Goal: Check status: Check status

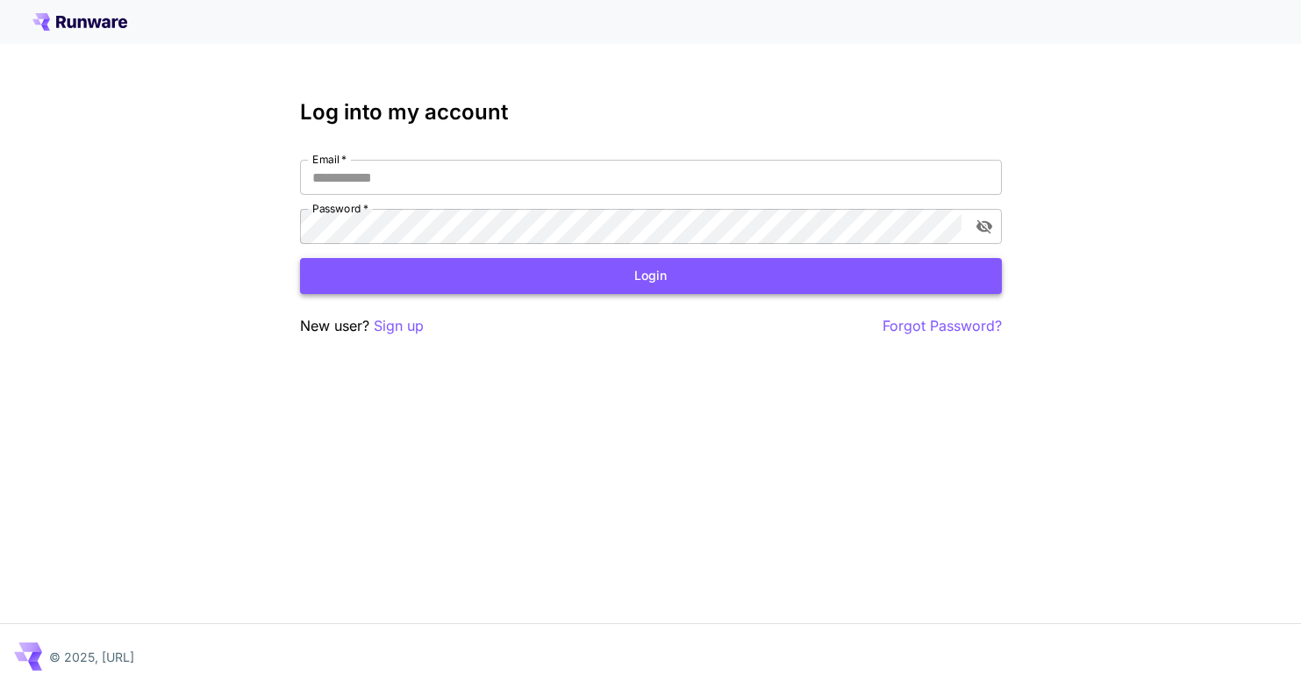
type input "**********"
click at [484, 280] on button "Login" at bounding box center [651, 276] width 702 height 36
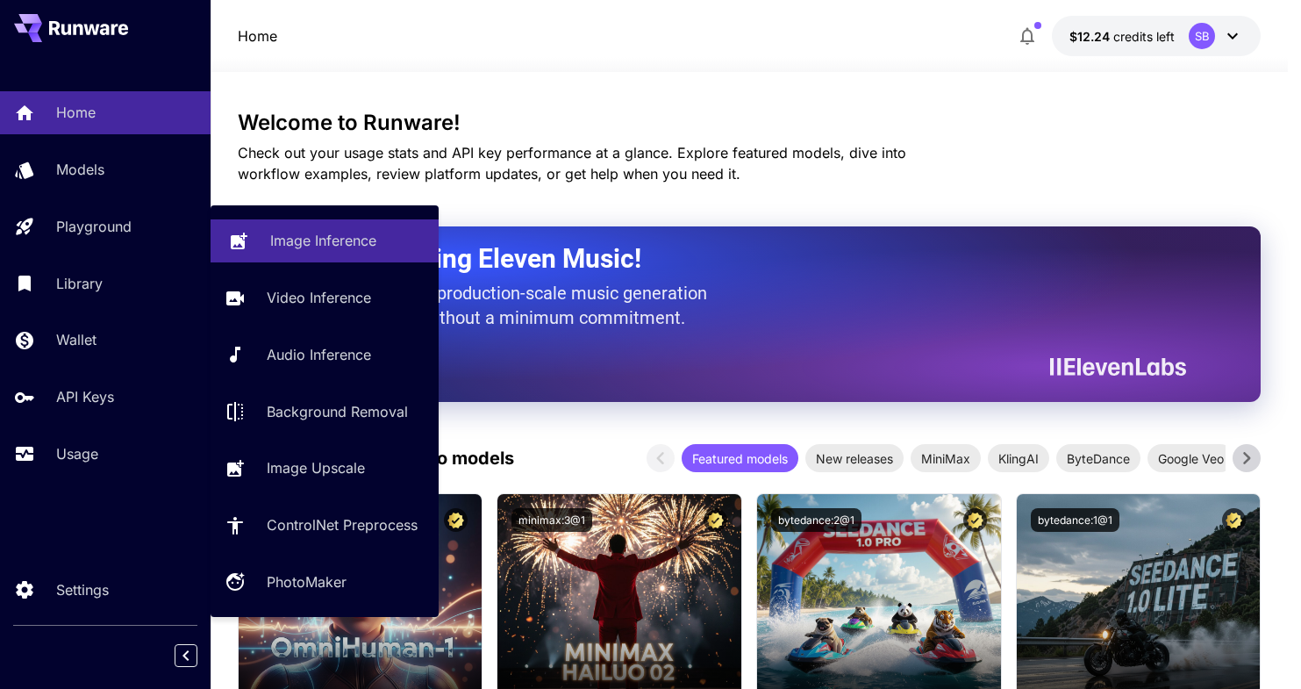
click at [389, 237] on div "Image Inference" at bounding box center [347, 240] width 154 height 21
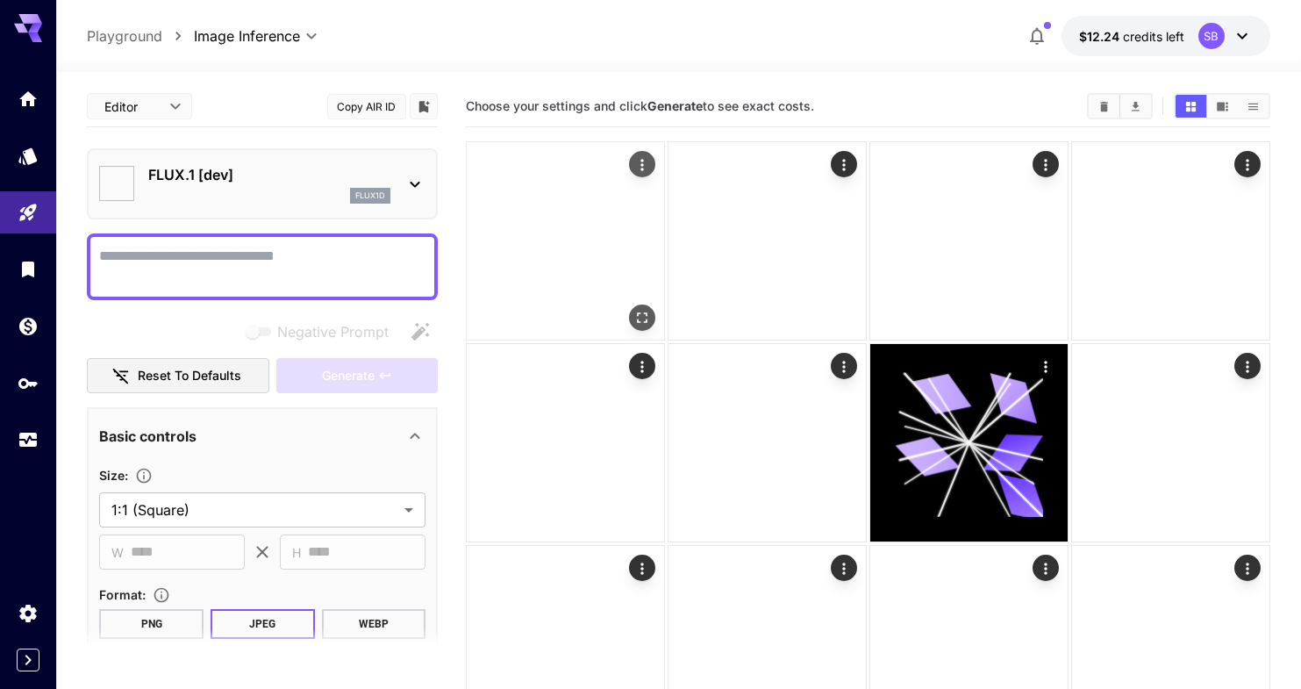
type input "**********"
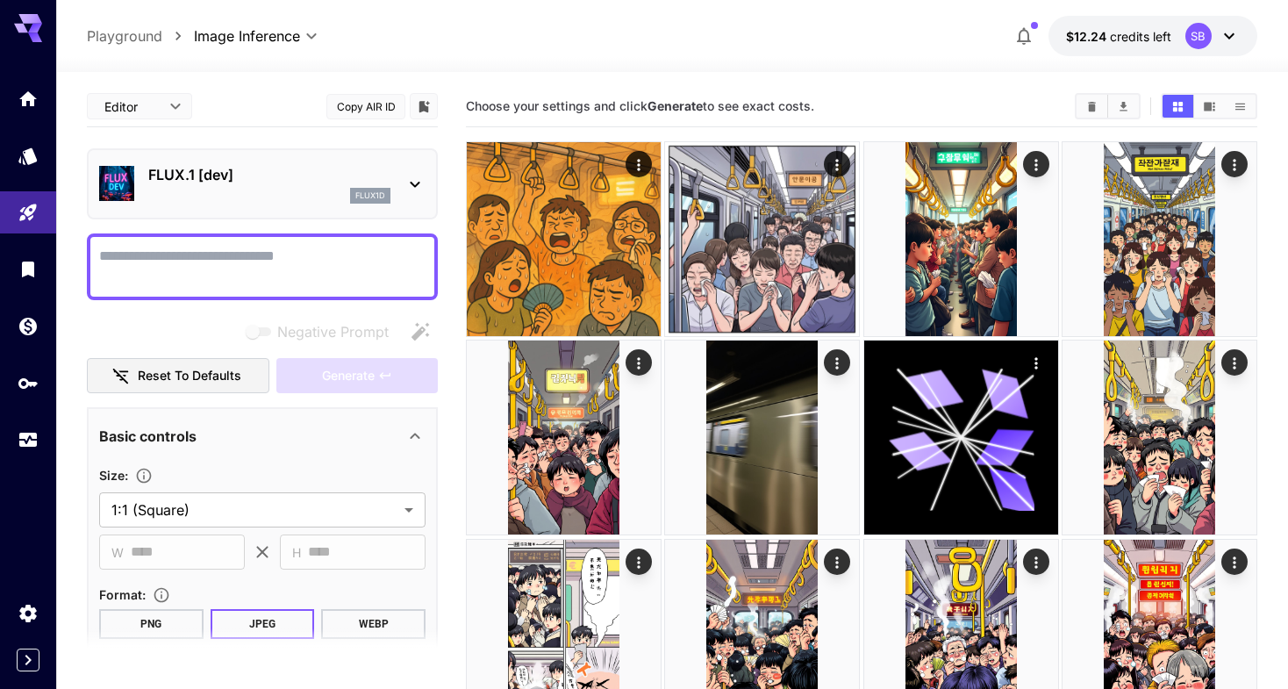
click at [265, 199] on div "flux1d" at bounding box center [269, 196] width 242 height 16
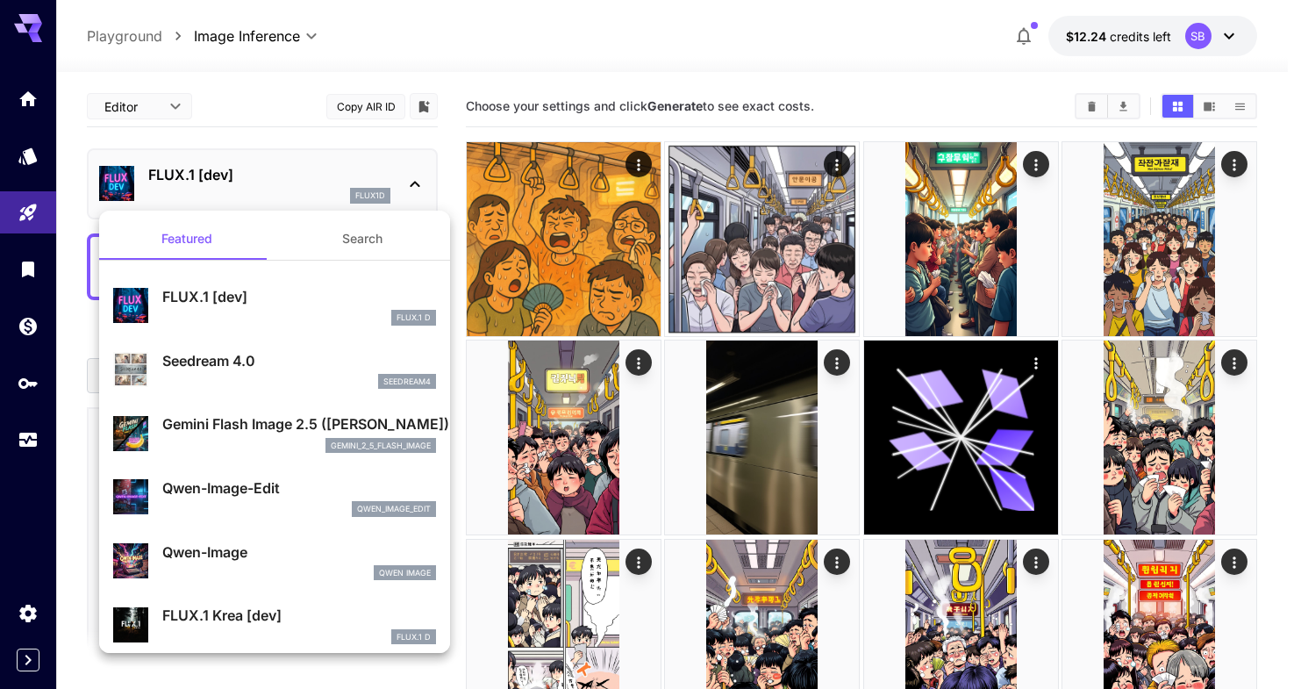
click at [361, 346] on div "Seedream 4.0 seedream4" at bounding box center [274, 370] width 323 height 54
type input "**********"
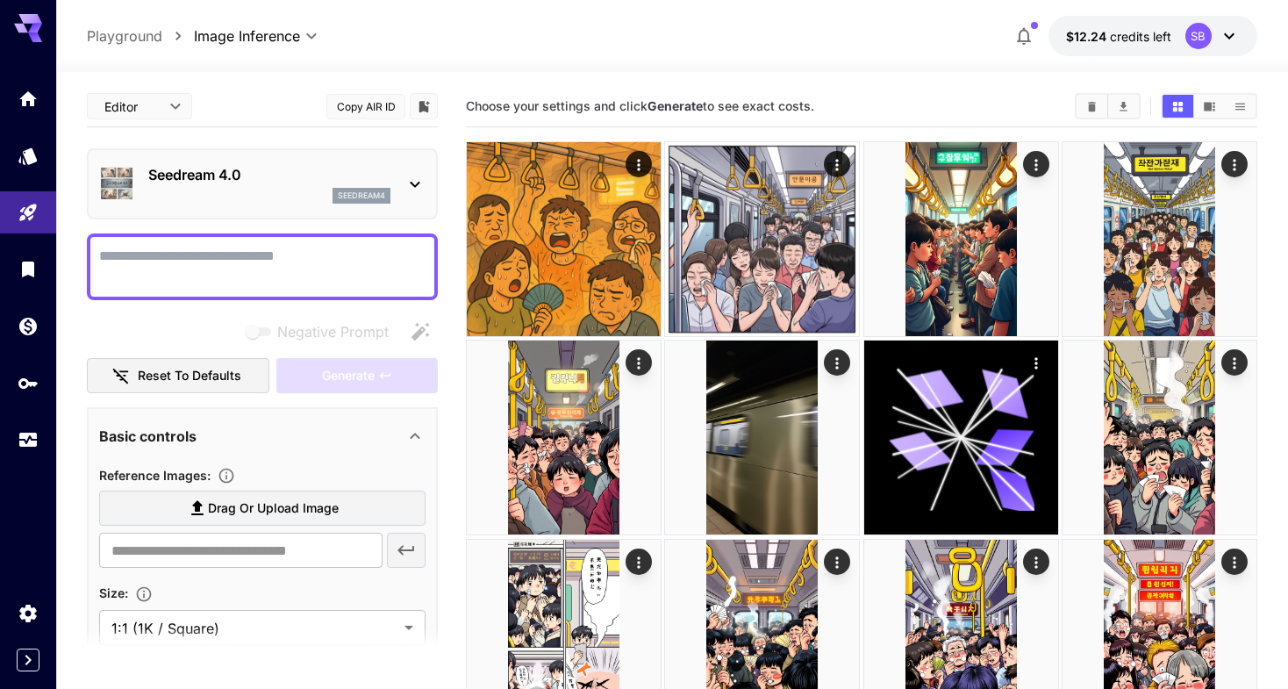
click at [260, 175] on p "Seedream 4.0" at bounding box center [269, 174] width 242 height 21
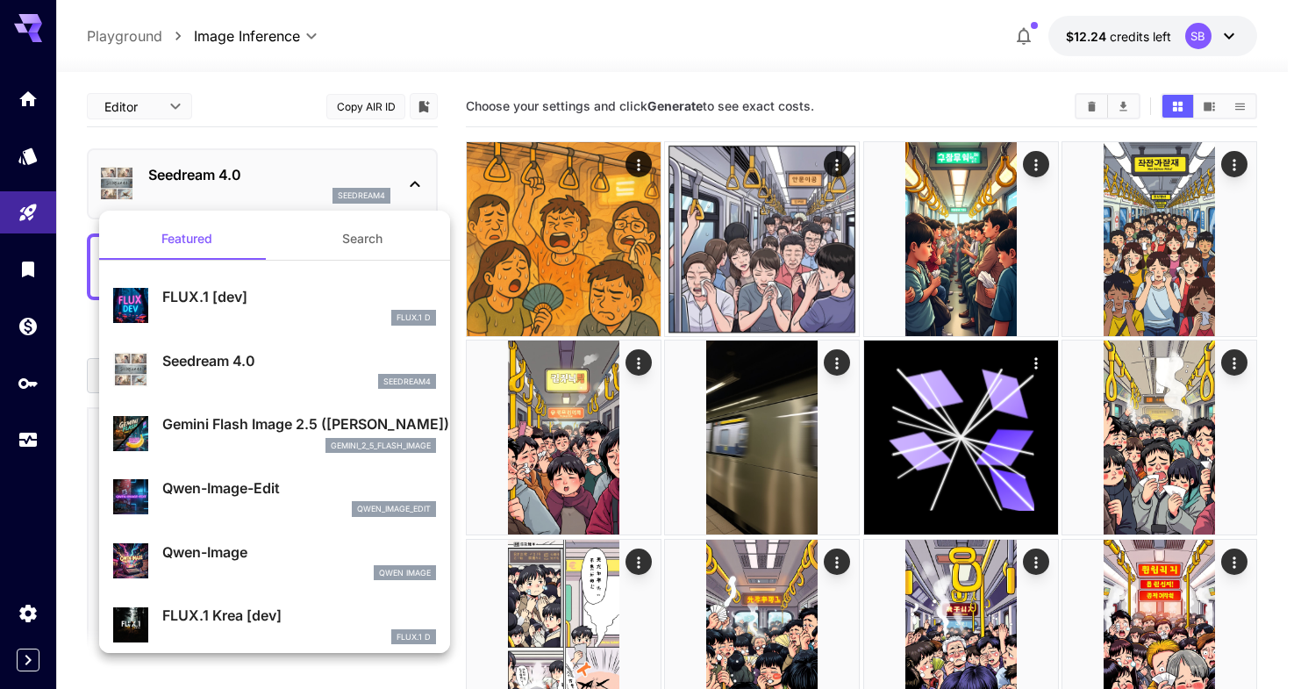
click at [1088, 104] on div at bounding box center [650, 344] width 1301 height 689
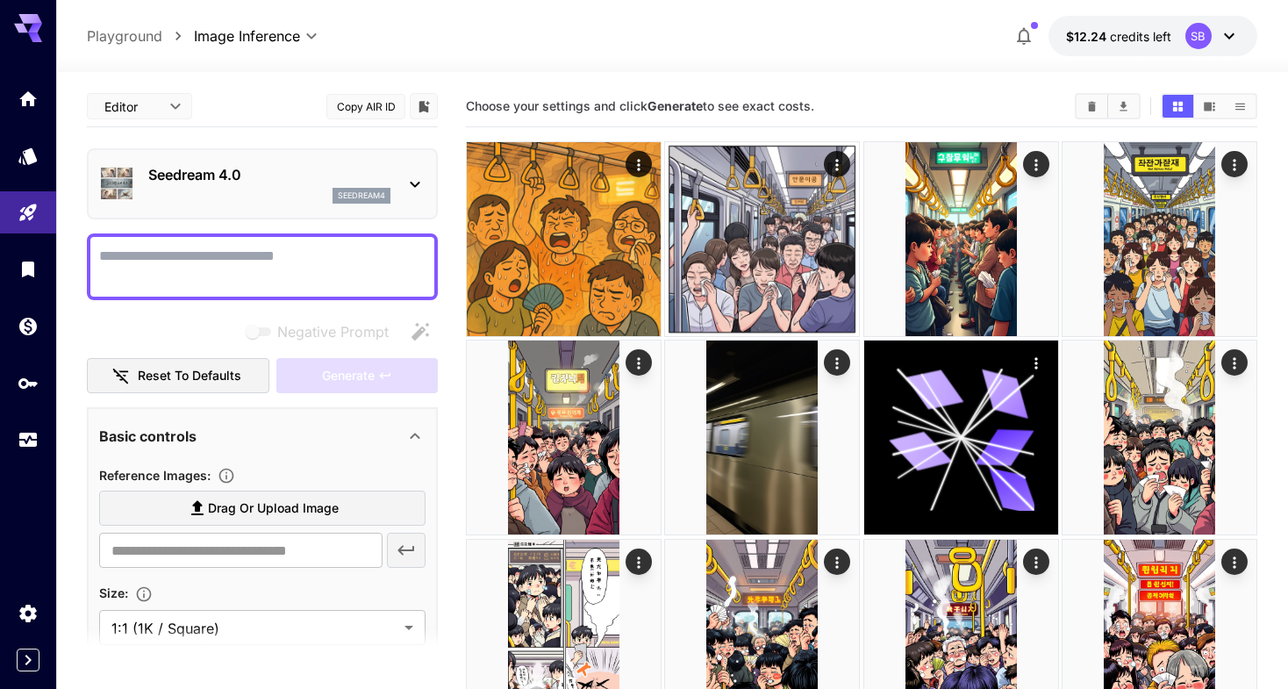
click at [1094, 109] on icon "Clear All" at bounding box center [1092, 106] width 8 height 10
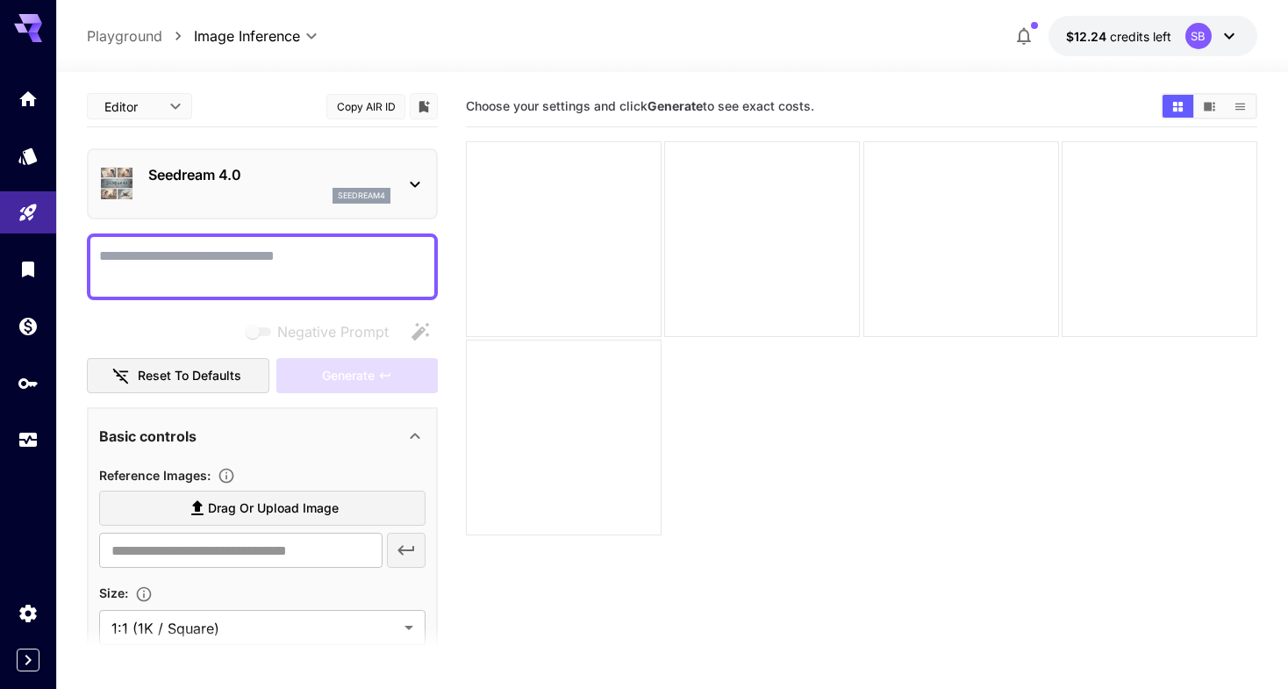
click at [284, 196] on div "seedream4" at bounding box center [269, 196] width 242 height 16
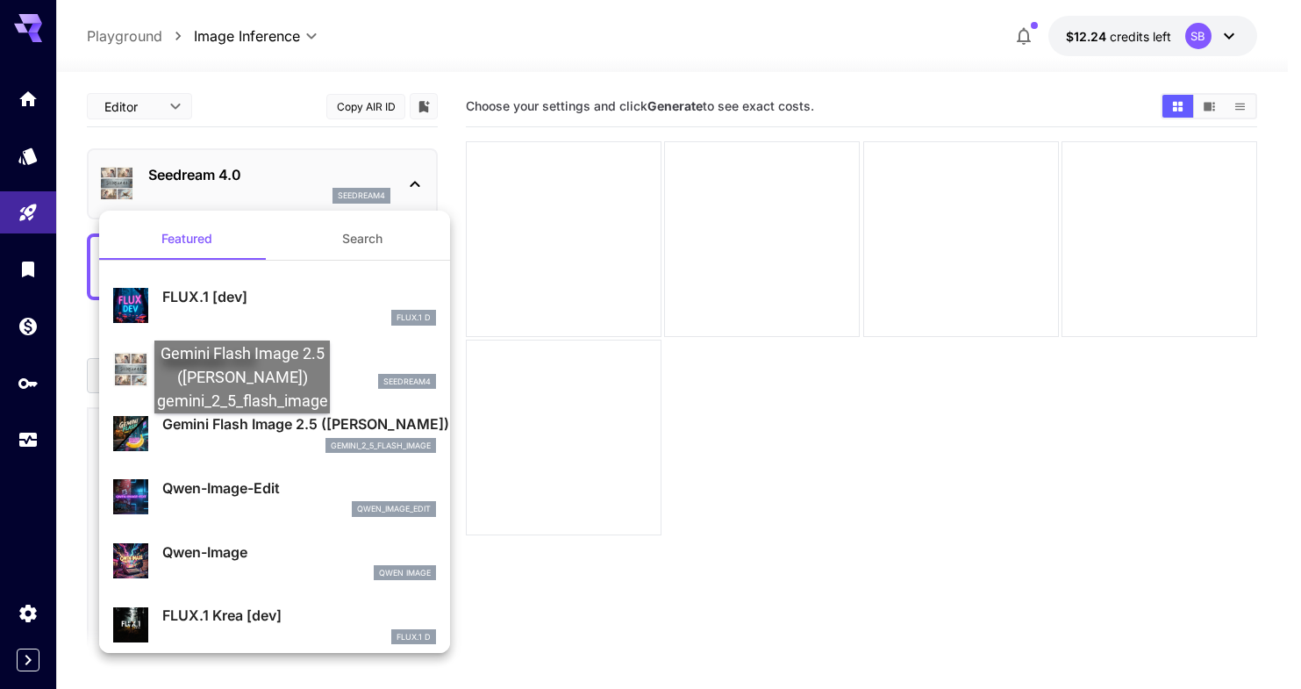
click at [242, 431] on p "Gemini Flash Image 2.5 ([PERSON_NAME])" at bounding box center [299, 423] width 274 height 21
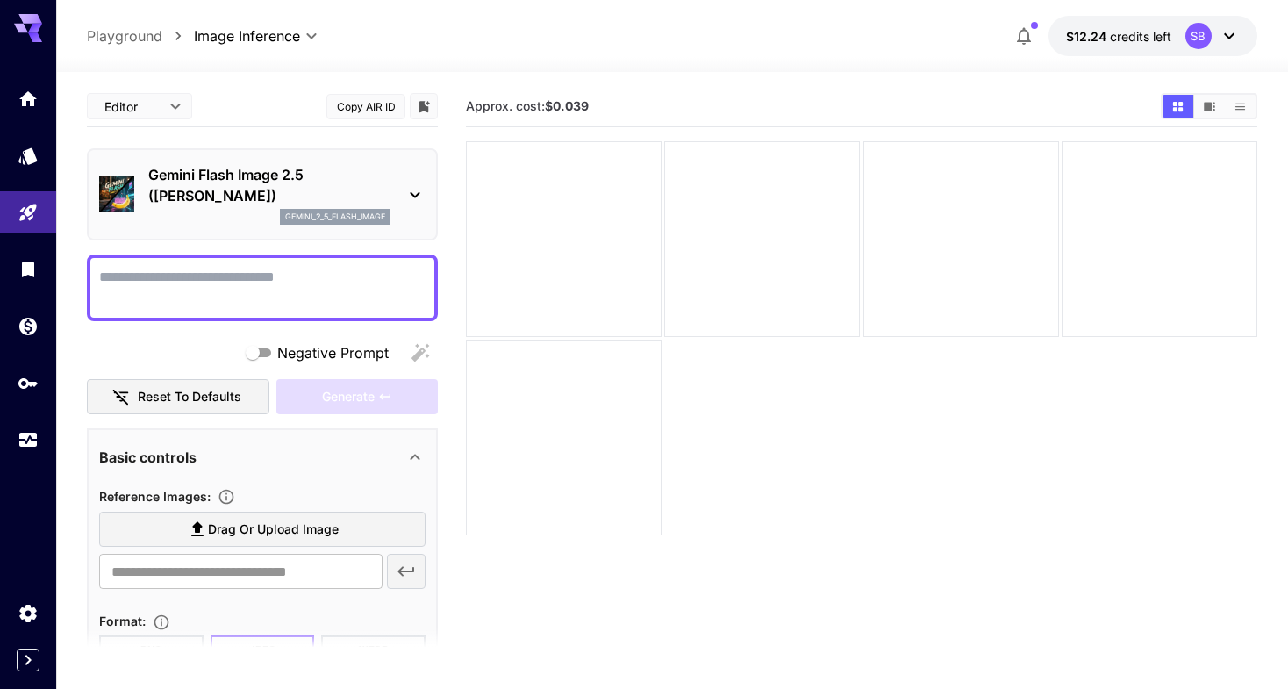
click at [242, 295] on textarea "Negative Prompt" at bounding box center [262, 288] width 326 height 42
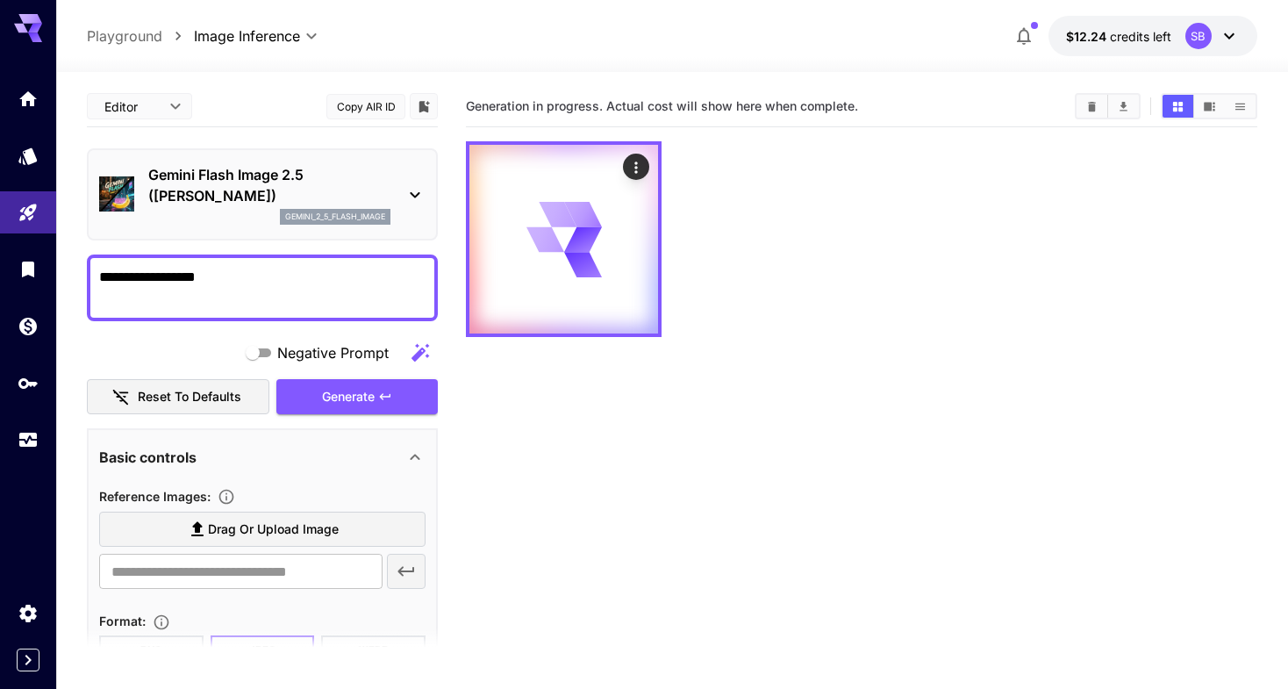
type textarea "**********"
click at [329, 189] on p "Gemini Flash Image 2.5 ([PERSON_NAME])" at bounding box center [269, 185] width 242 height 42
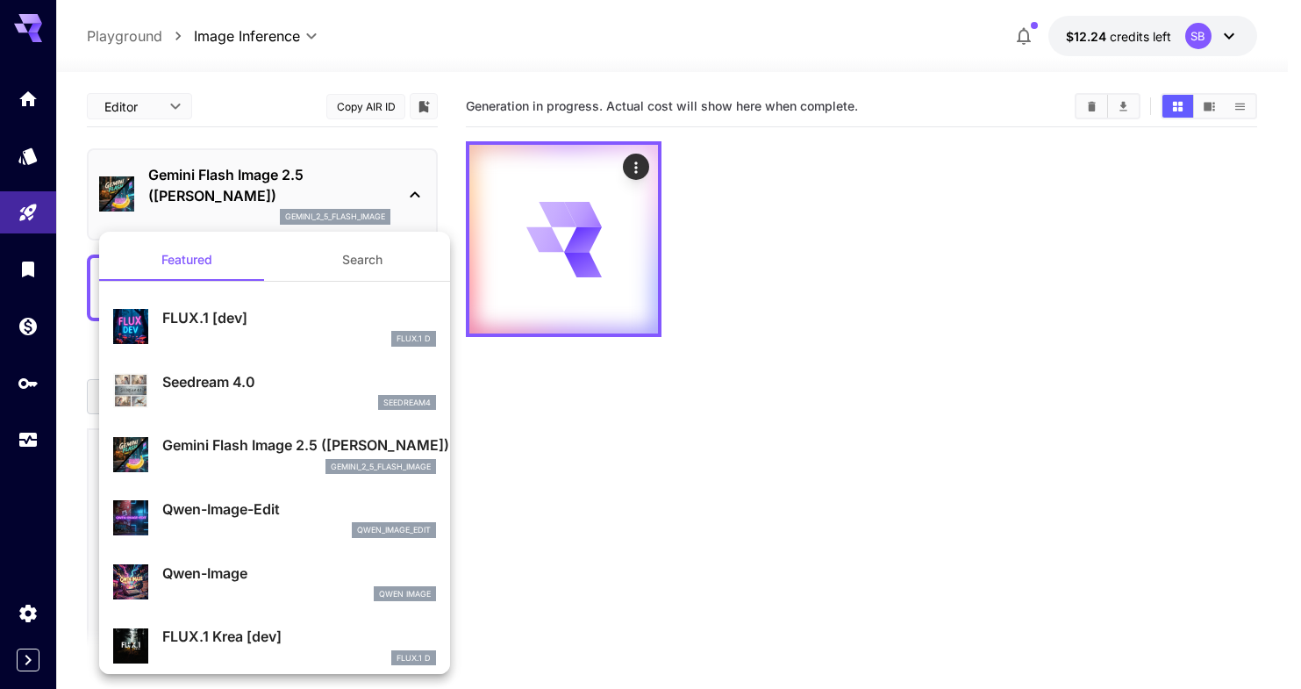
click at [761, 467] on div at bounding box center [650, 344] width 1301 height 689
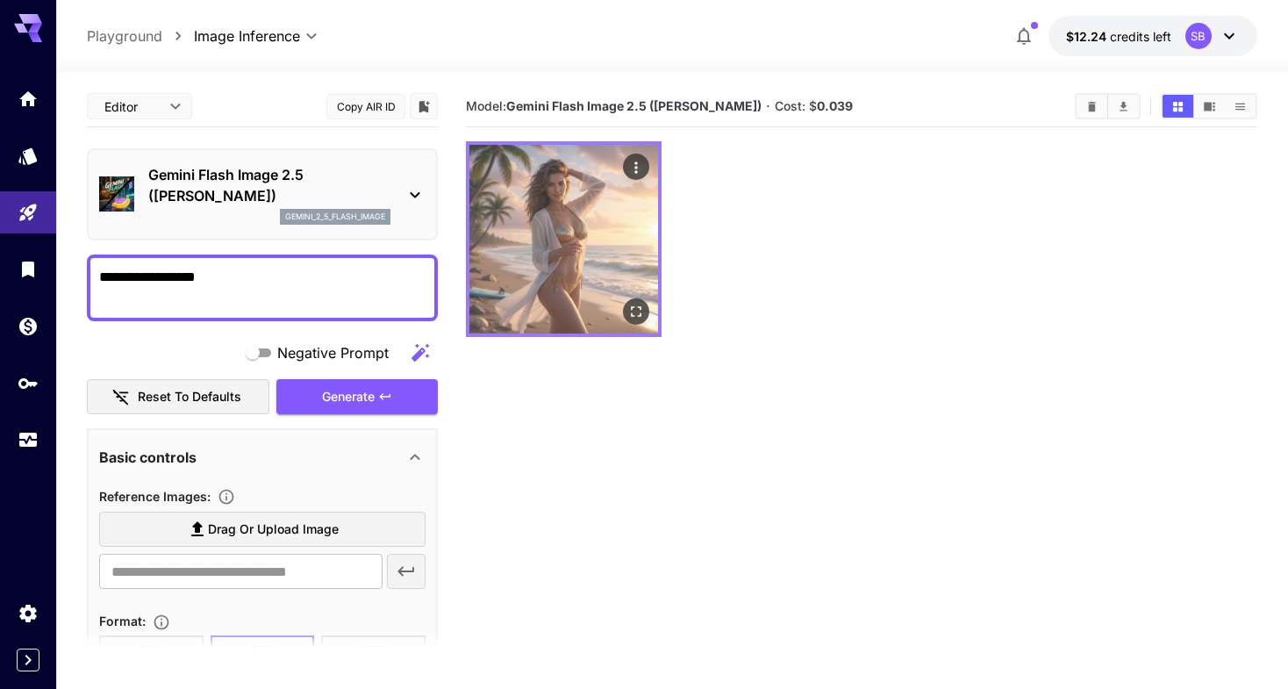
click at [549, 190] on img at bounding box center [563, 239] width 189 height 189
click at [629, 311] on icon "Open in fullscreen" at bounding box center [636, 312] width 18 height 18
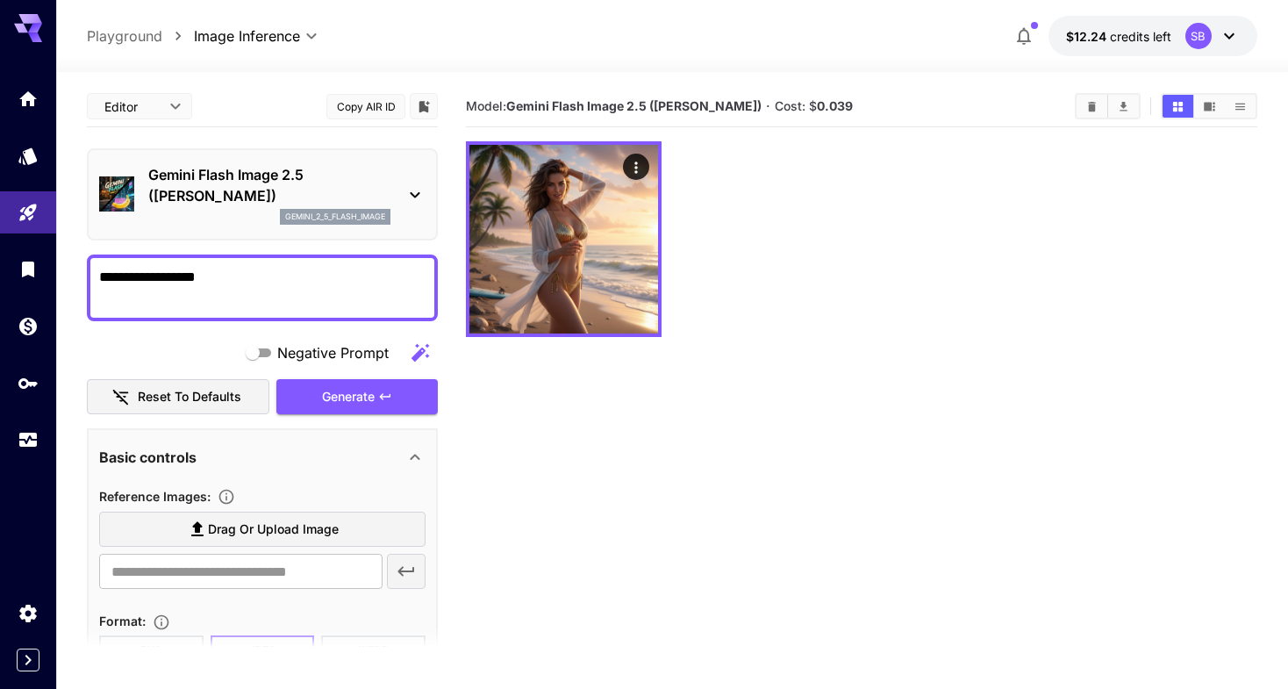
click at [800, 292] on div at bounding box center [861, 239] width 791 height 196
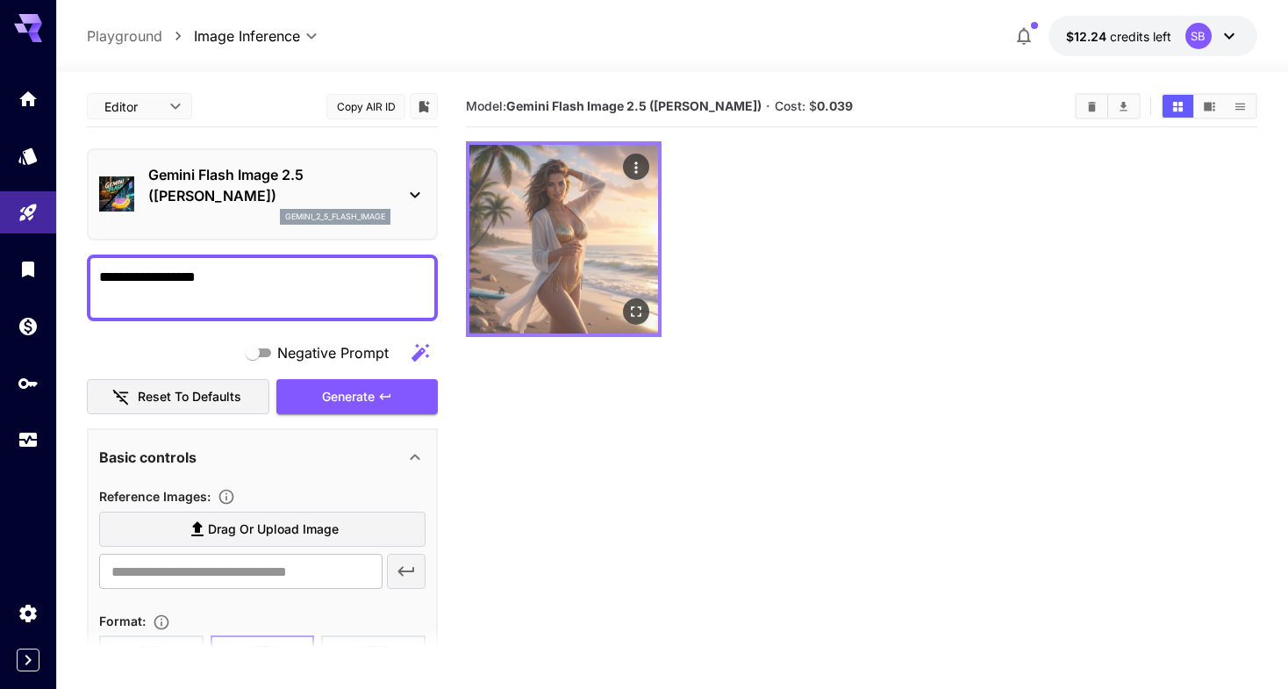
click at [591, 259] on img at bounding box center [563, 239] width 189 height 189
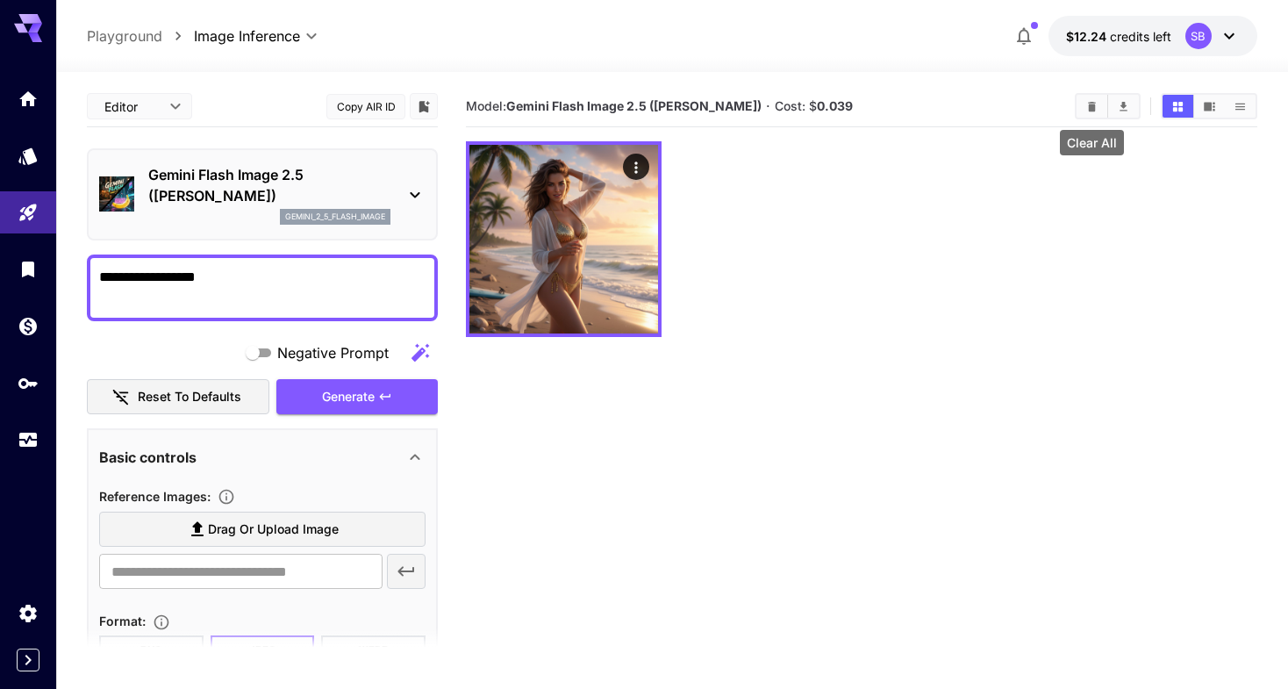
click at [1093, 107] on icon "Clear All" at bounding box center [1092, 106] width 8 height 10
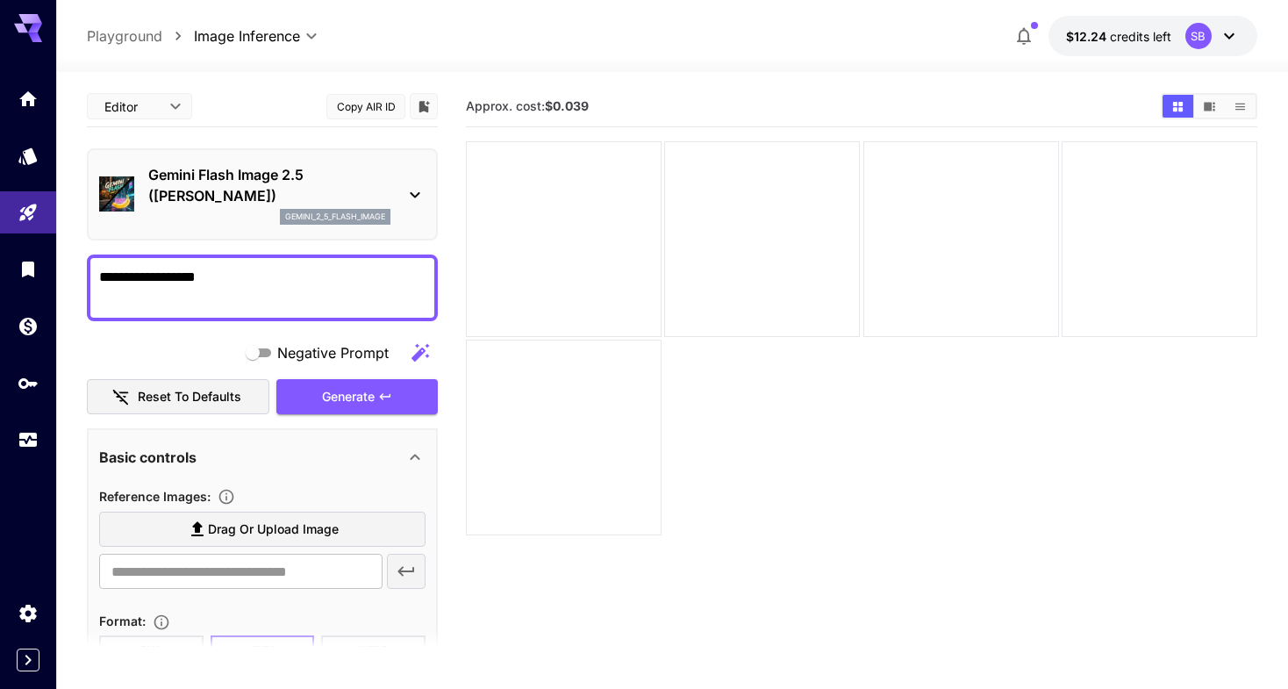
click at [1025, 476] on div at bounding box center [861, 338] width 791 height 394
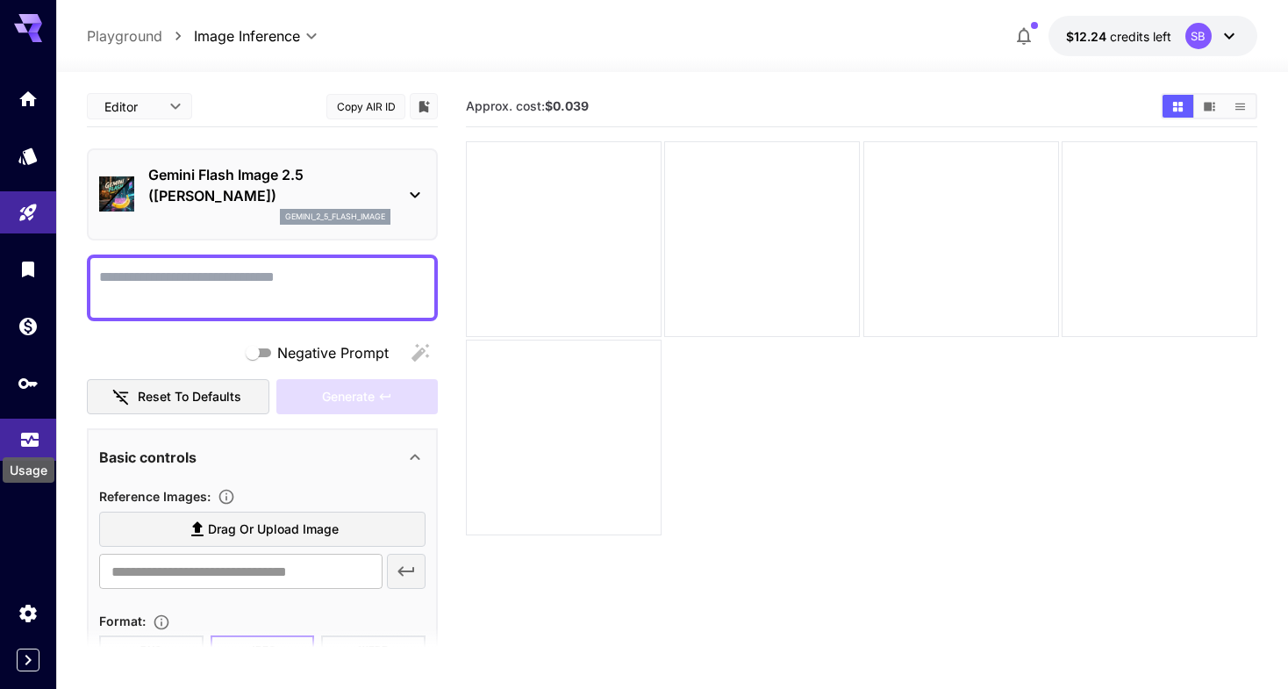
click at [25, 433] on icon "Usage" at bounding box center [30, 431] width 18 height 9
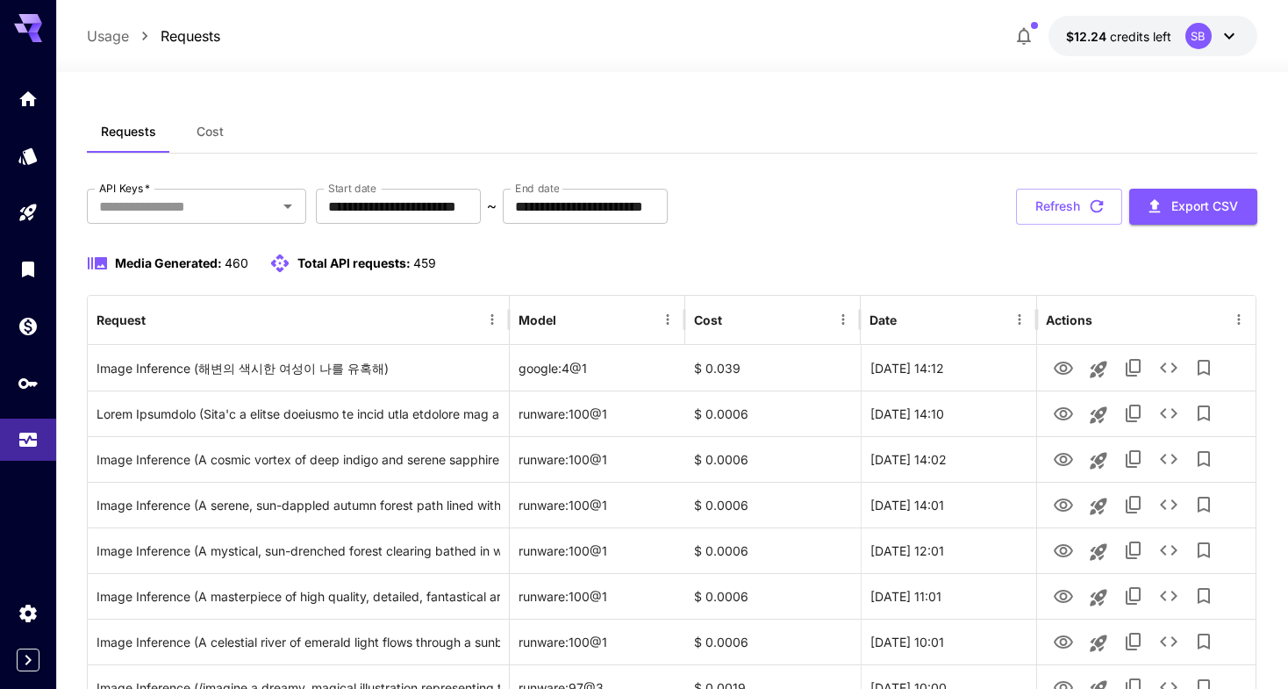
drag, startPoint x: 715, startPoint y: 150, endPoint x: 710, endPoint y: 160, distance: 11.0
click at [715, 149] on div "Requests Cost" at bounding box center [672, 132] width 1170 height 43
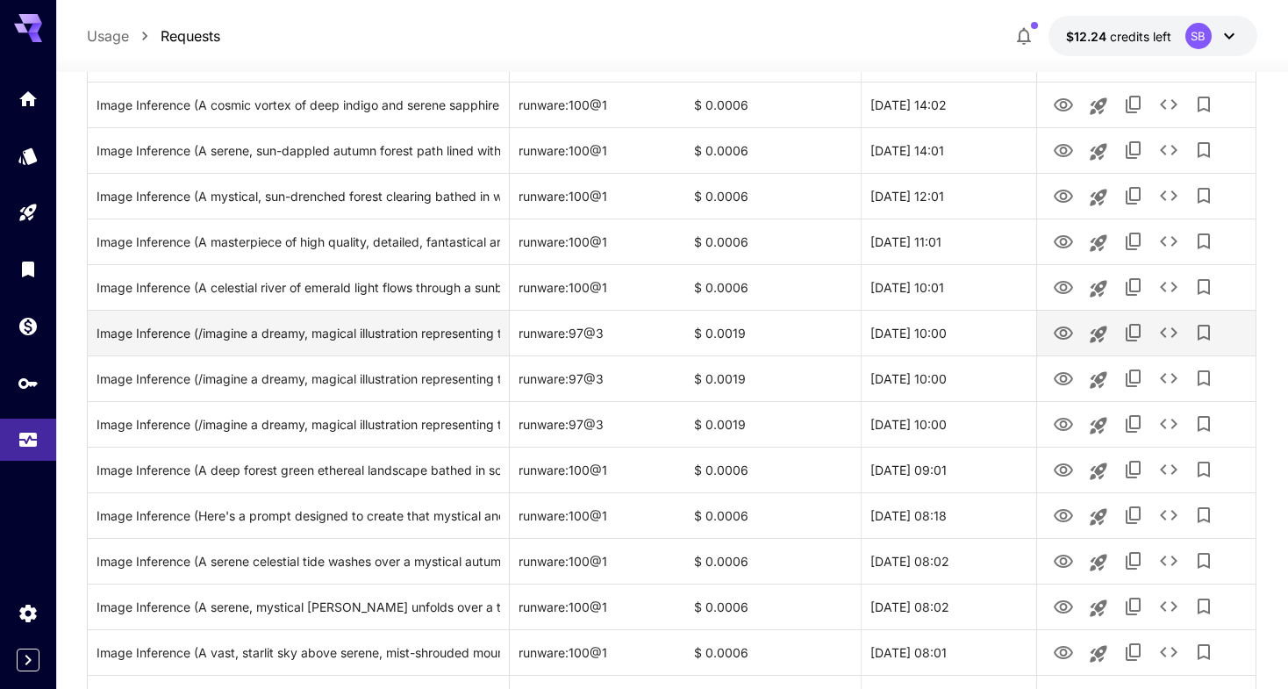
scroll to position [351, 0]
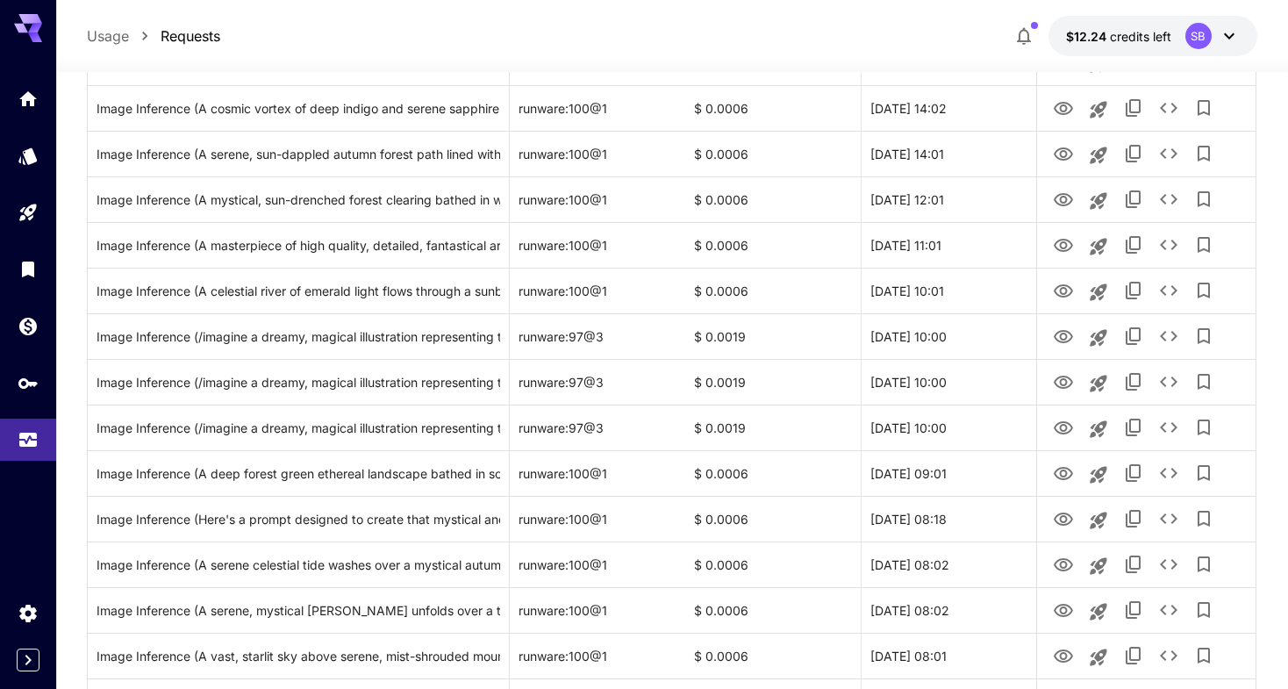
click at [740, 50] on div "Usage Requests $12.24 credits left SB" at bounding box center [672, 36] width 1170 height 40
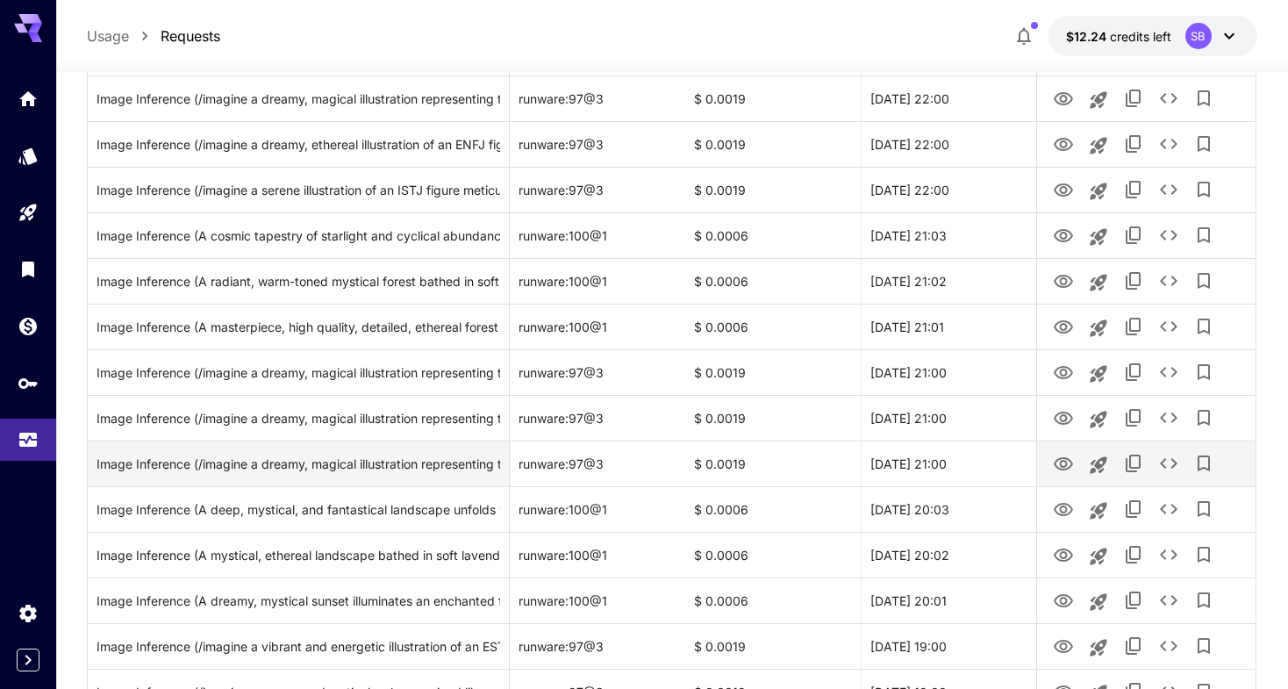
scroll to position [1930, 0]
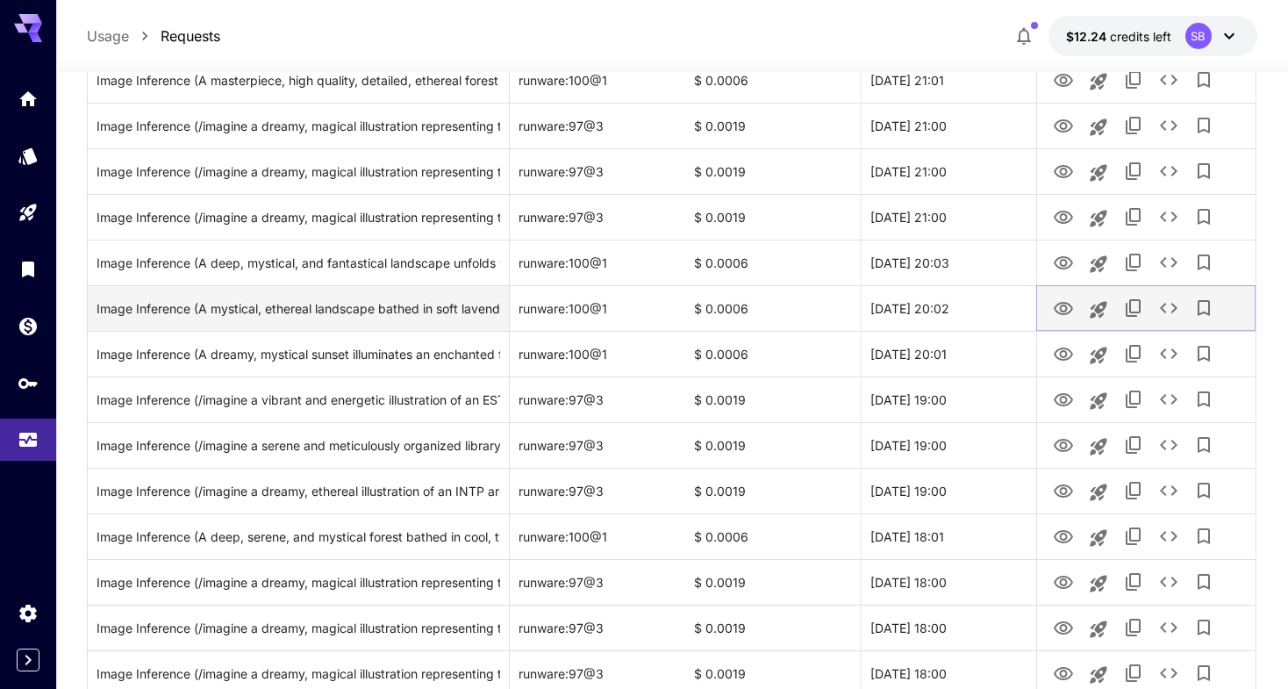
click at [1069, 304] on icon "View" at bounding box center [1062, 308] width 19 height 13
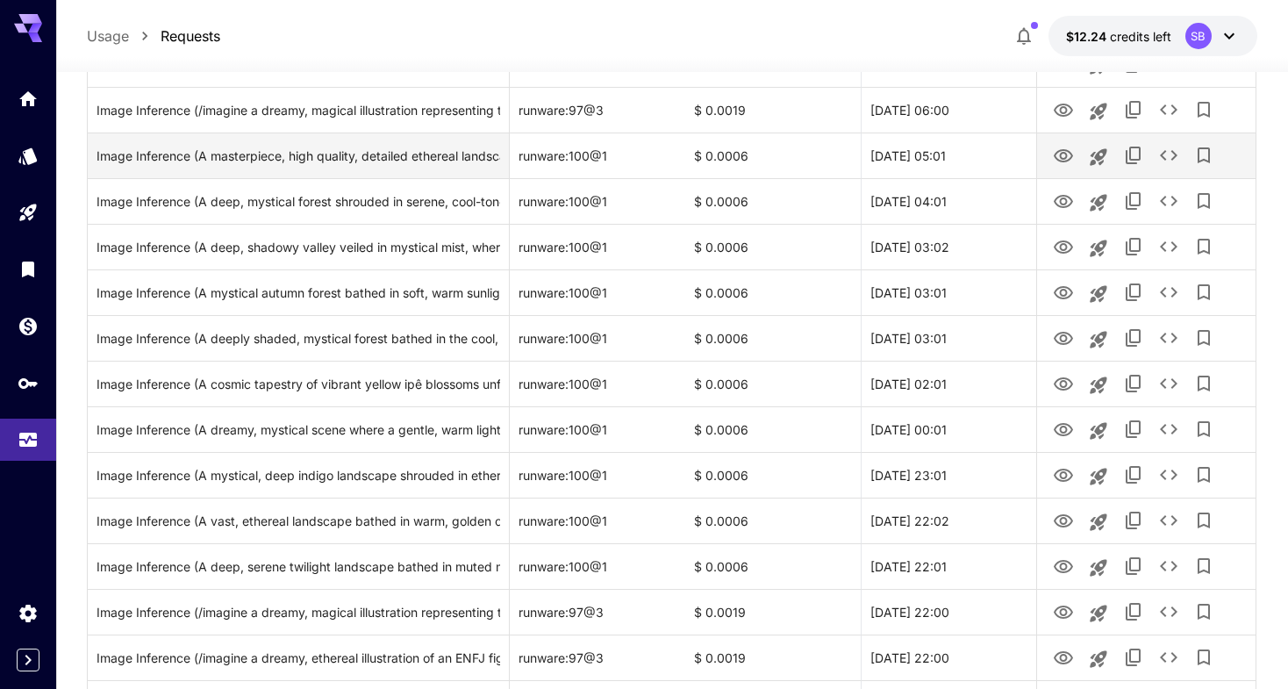
scroll to position [1053, 0]
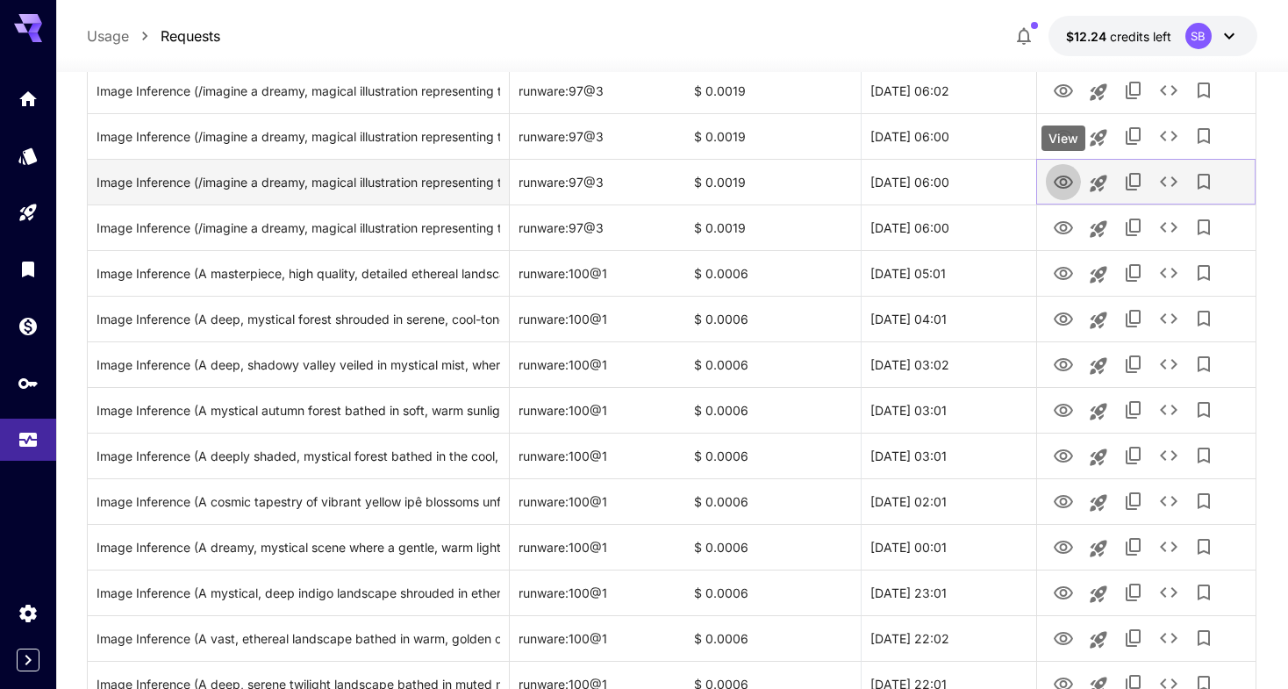
click at [1073, 181] on icon "View" at bounding box center [1063, 182] width 21 height 21
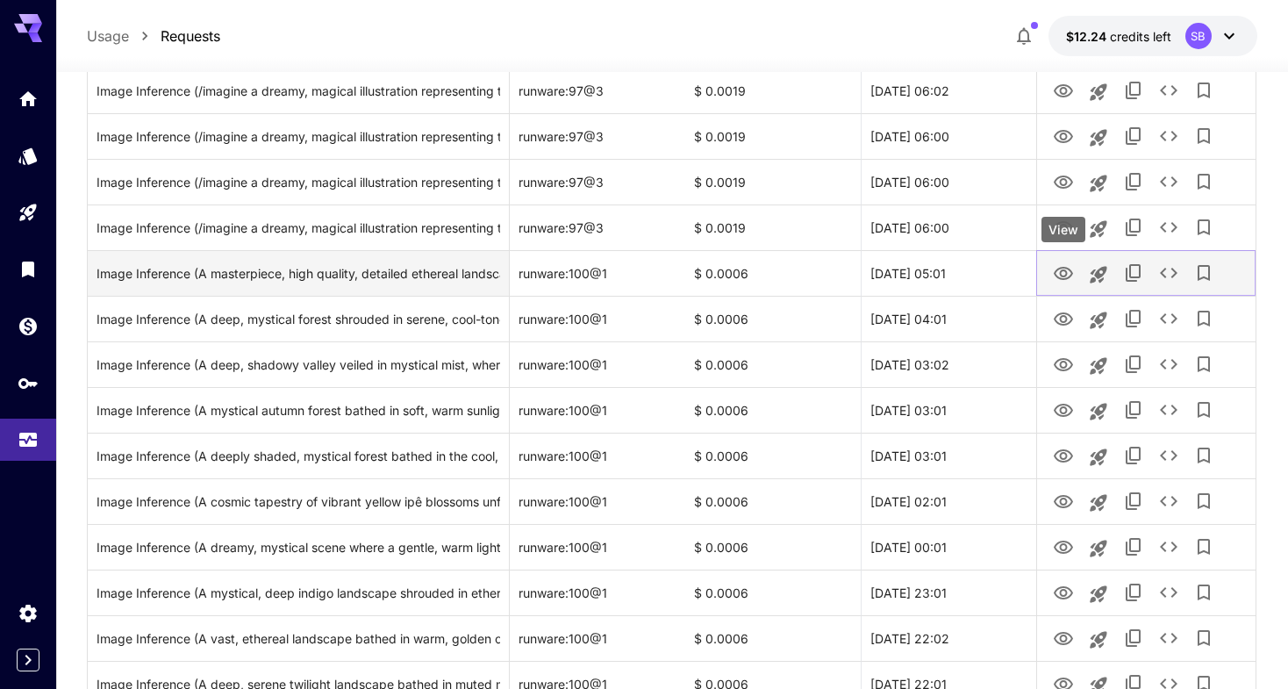
click at [1054, 278] on icon "View" at bounding box center [1063, 273] width 21 height 21
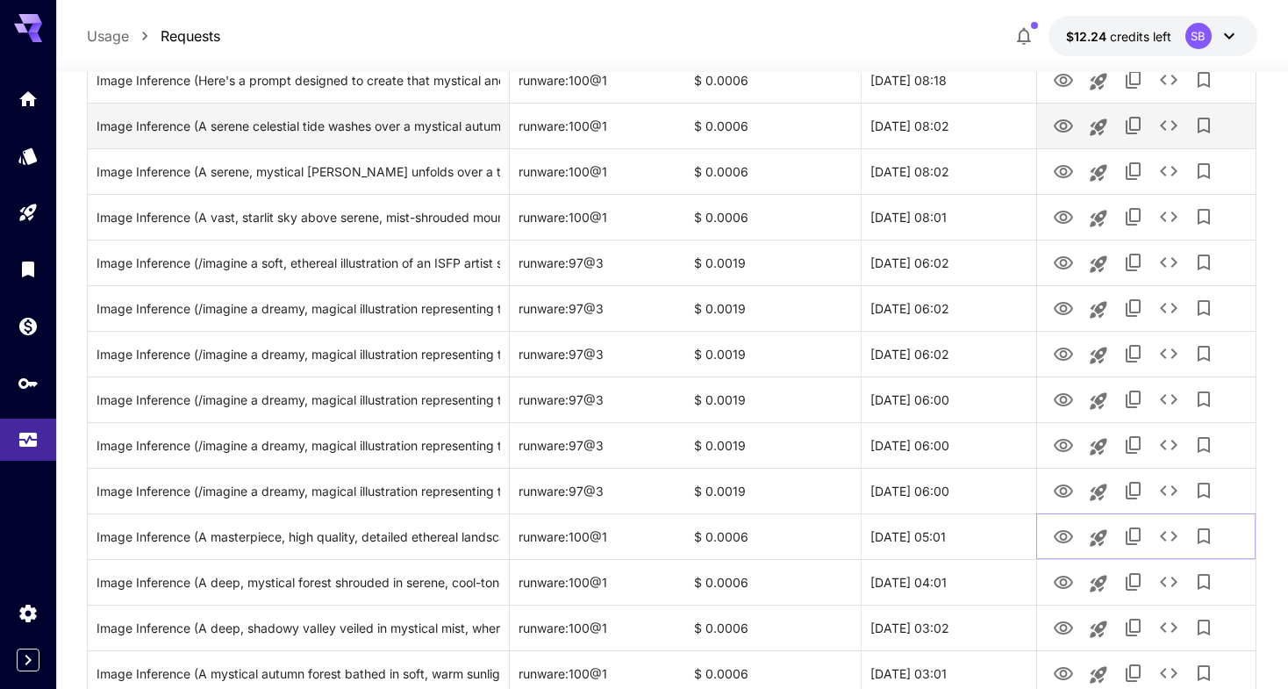
scroll to position [526, 0]
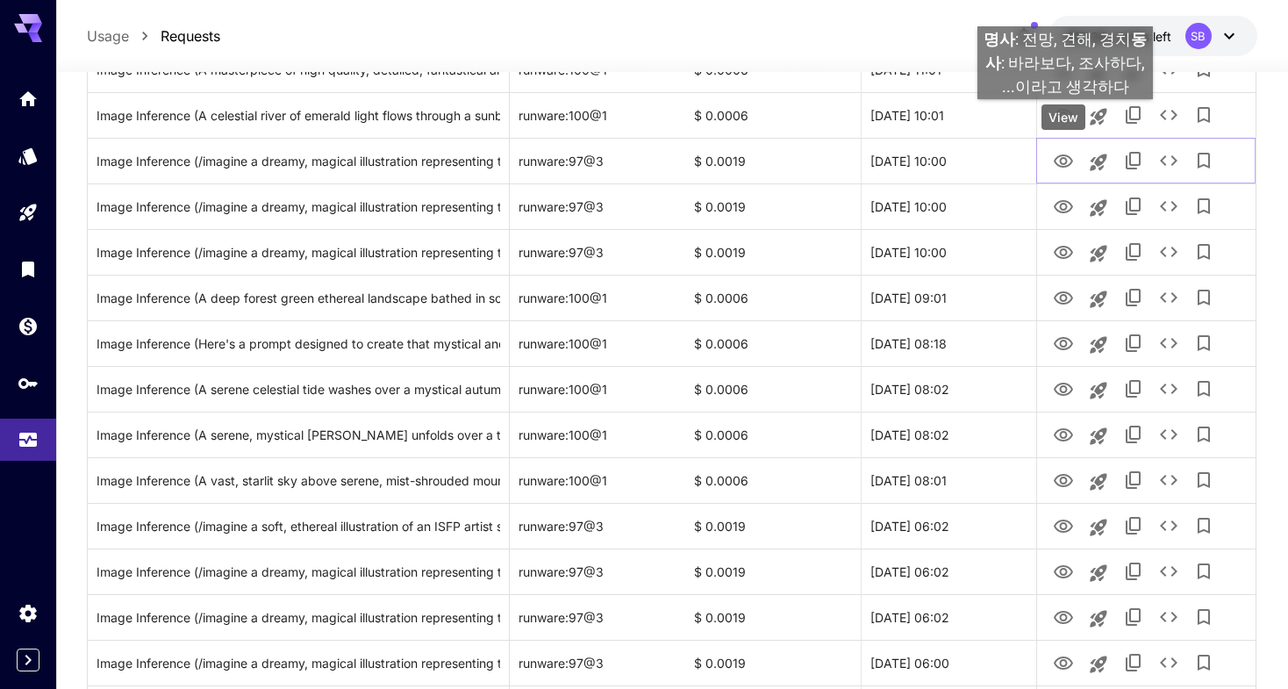
click at [1065, 117] on div "View" at bounding box center [1063, 116] width 44 height 25
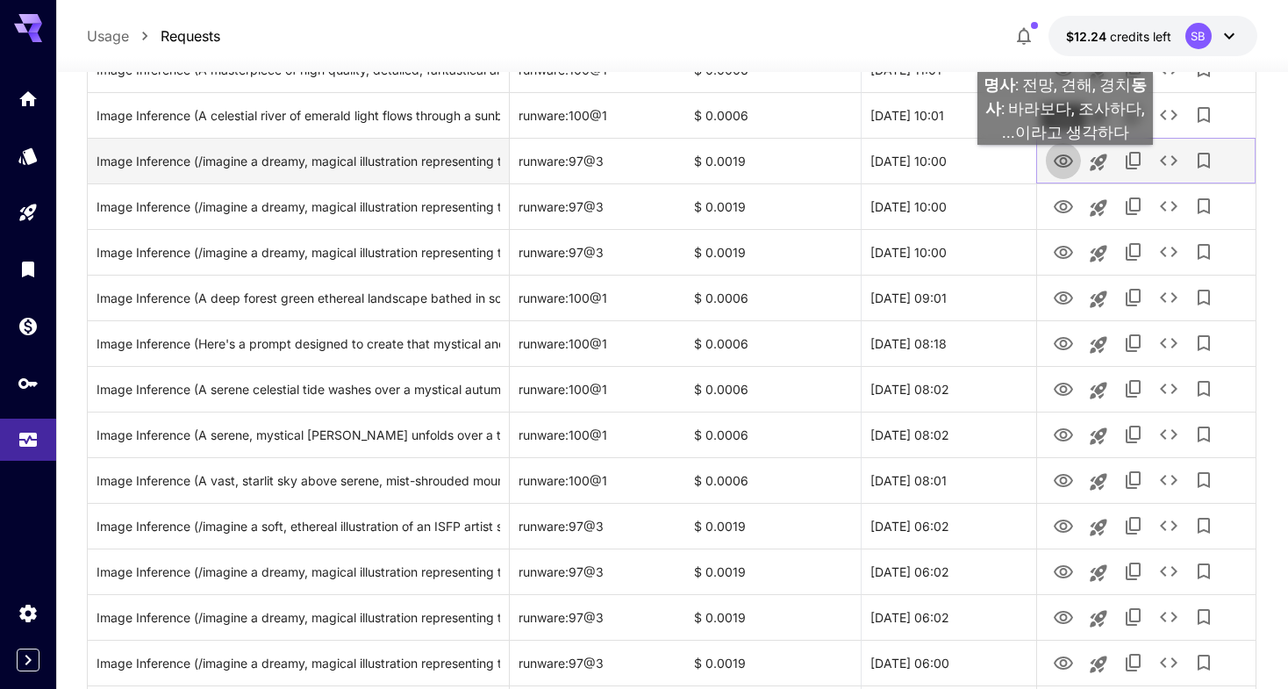
click at [1065, 162] on icon "View" at bounding box center [1062, 160] width 19 height 13
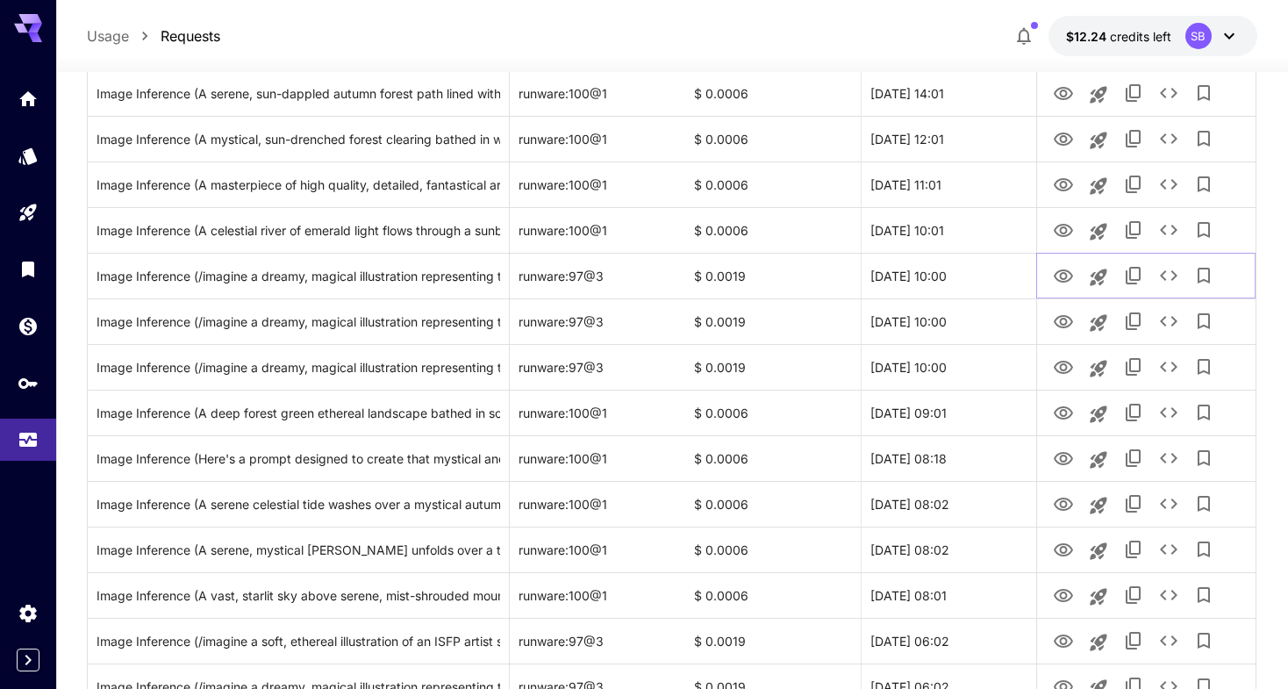
scroll to position [175, 0]
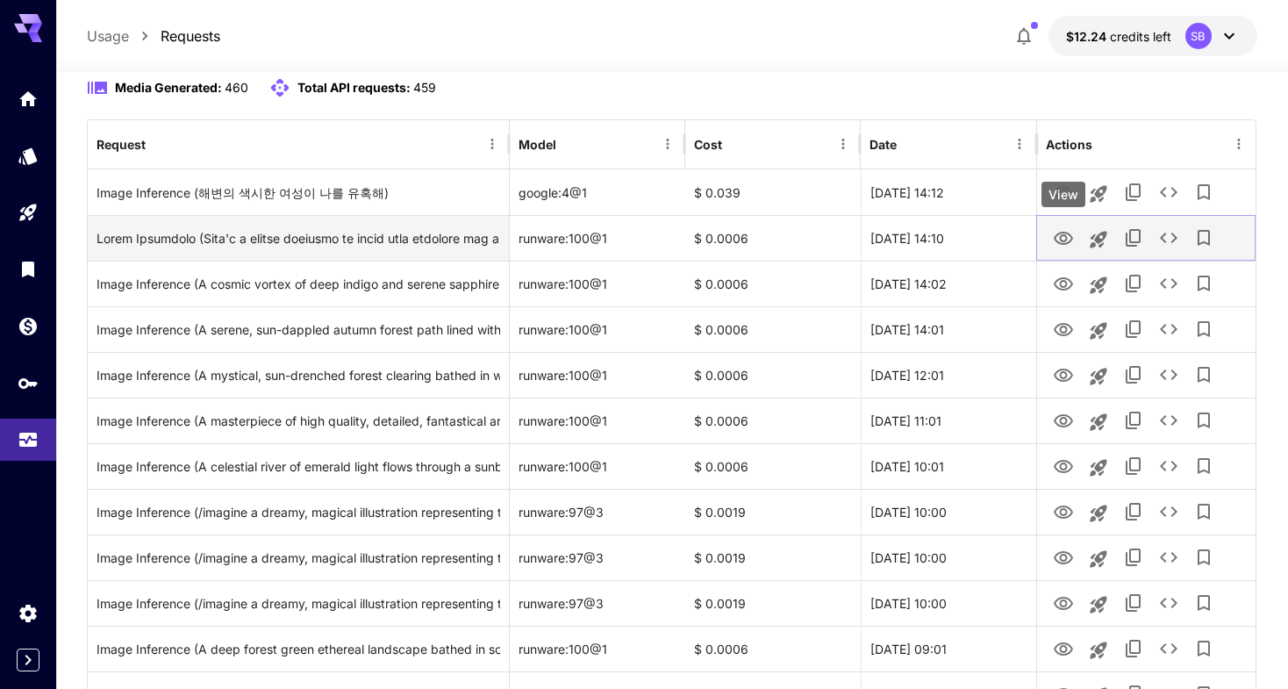
click at [1060, 221] on button "View" at bounding box center [1062, 237] width 35 height 36
click at [1057, 236] on icon "View" at bounding box center [1063, 238] width 21 height 21
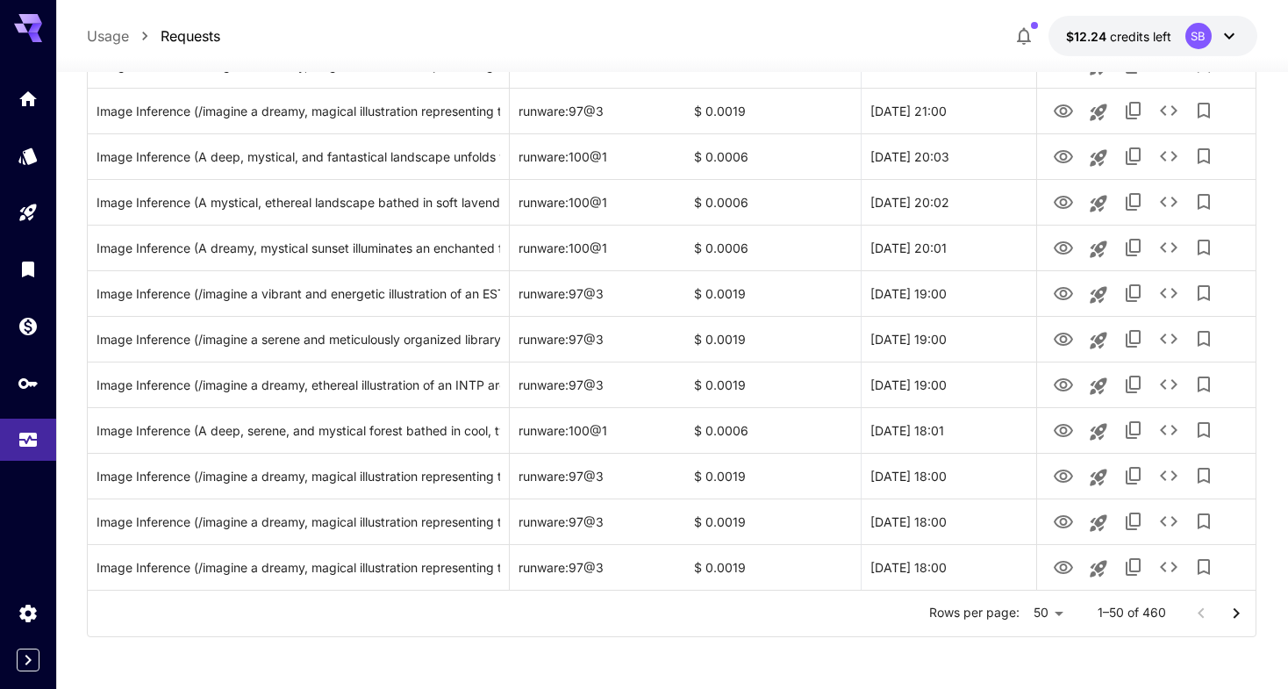
scroll to position [2037, 0]
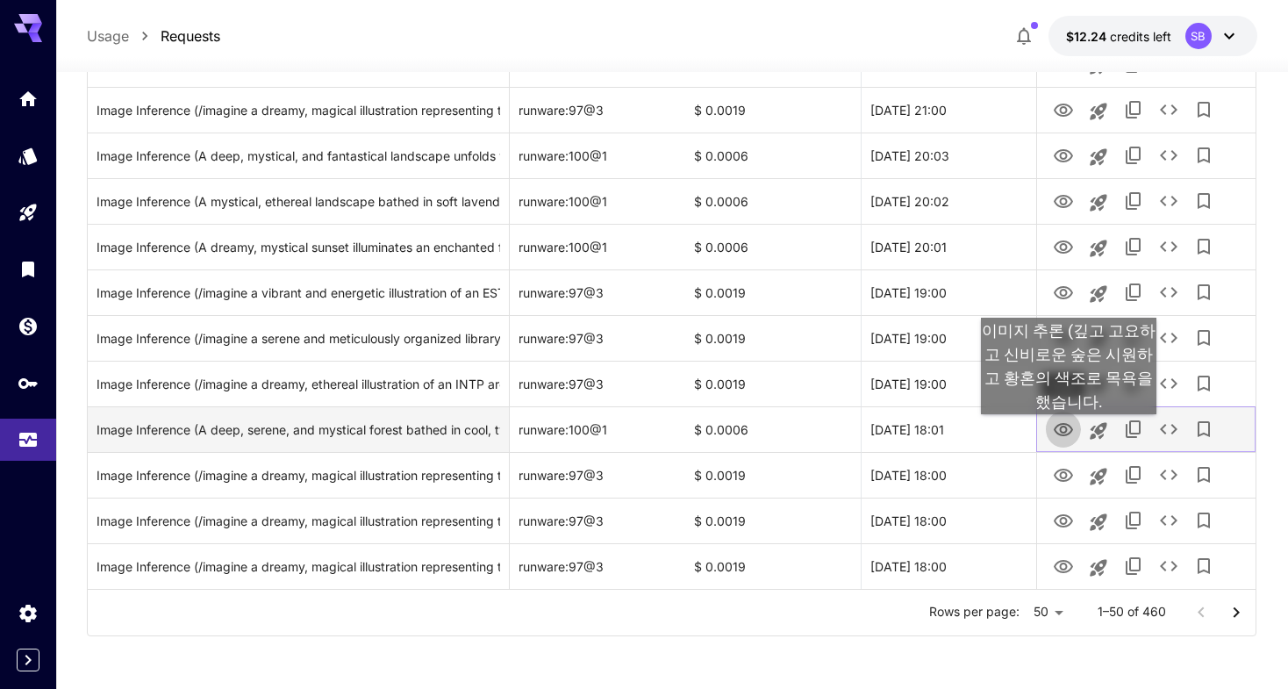
click at [1068, 432] on icon "View" at bounding box center [1063, 429] width 21 height 21
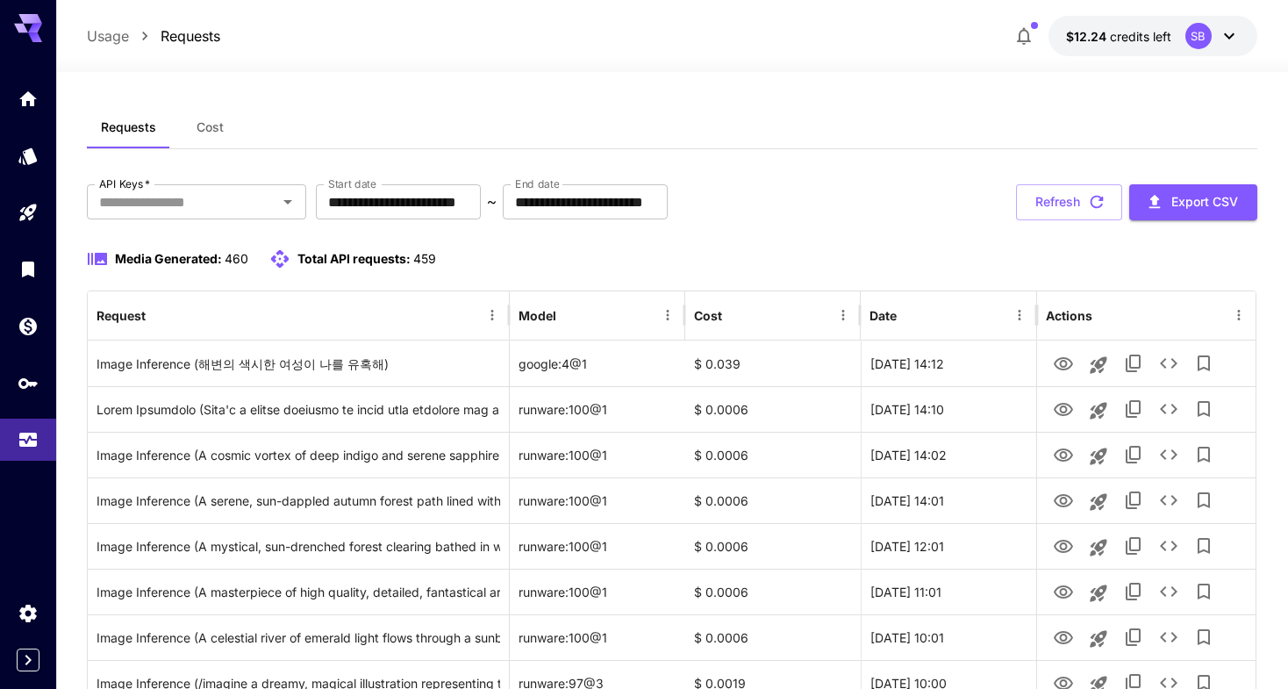
scroll to position [0, 0]
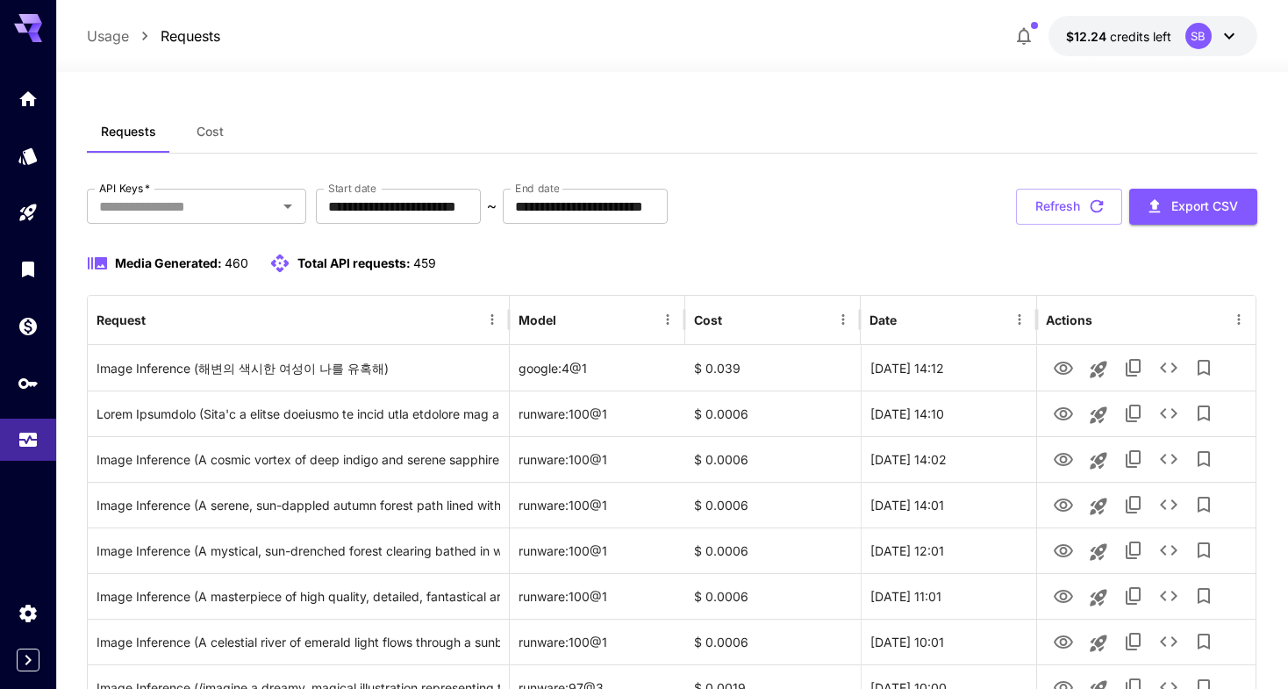
click at [1012, 26] on button "button" at bounding box center [1023, 35] width 35 height 35
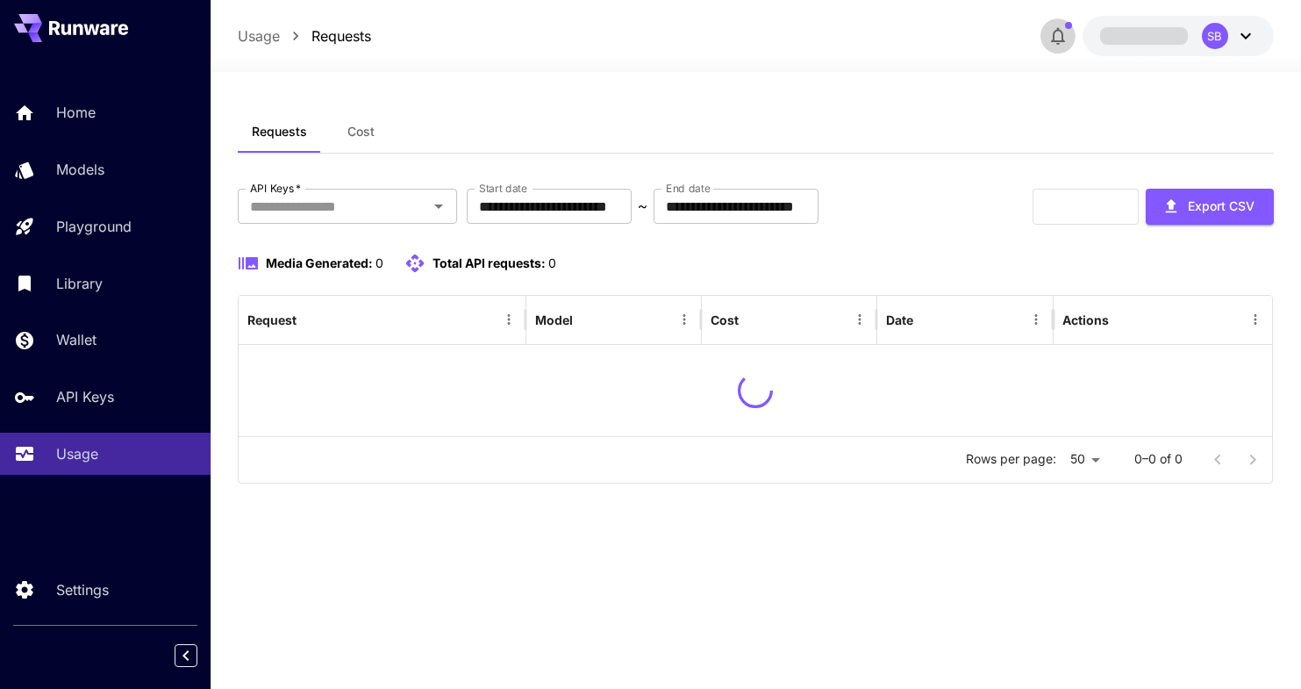
click at [1063, 36] on icon "button" at bounding box center [1057, 35] width 21 height 21
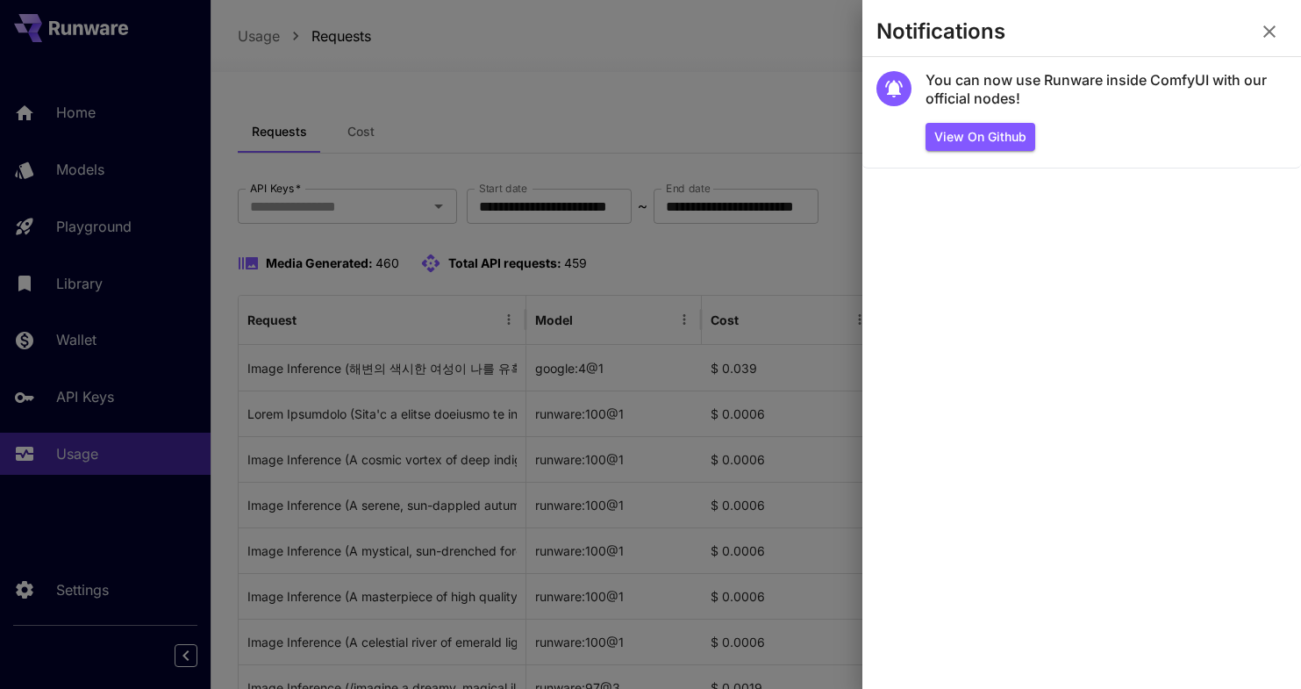
click at [1268, 25] on icon "button" at bounding box center [1269, 31] width 21 height 21
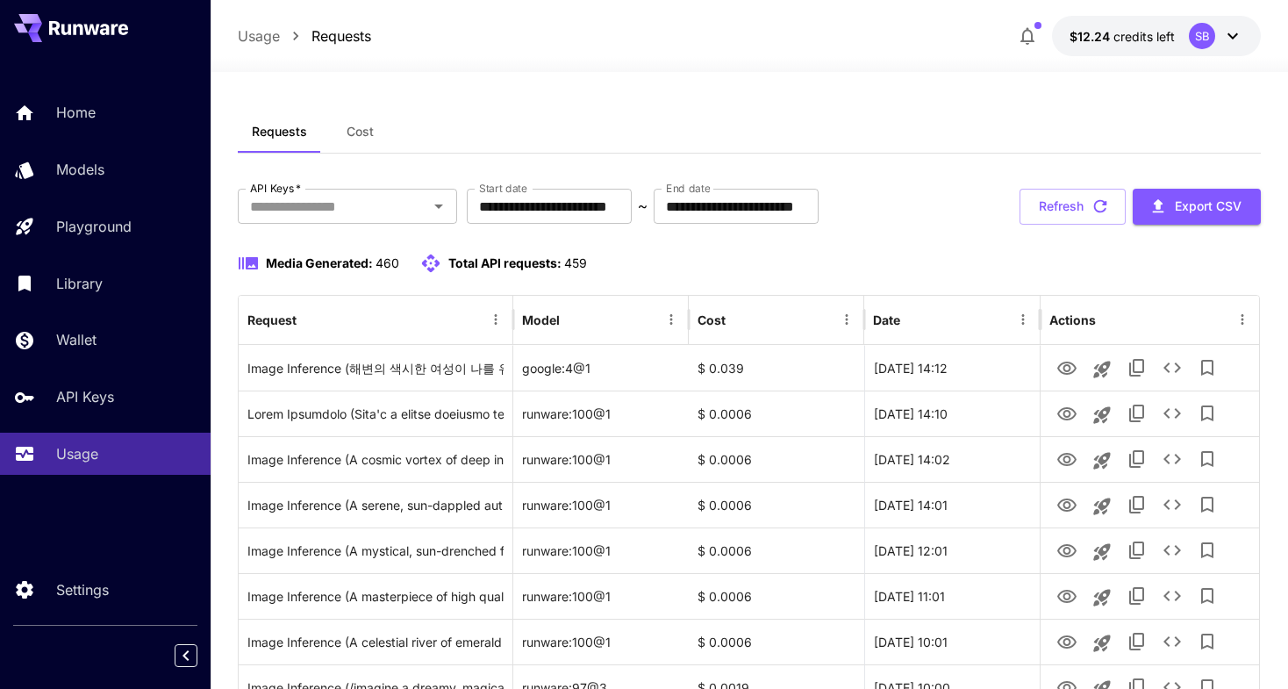
click at [1048, 32] on div "$12.24 credits left SB" at bounding box center [1135, 36] width 251 height 40
click at [1030, 36] on icon "button" at bounding box center [1027, 35] width 21 height 21
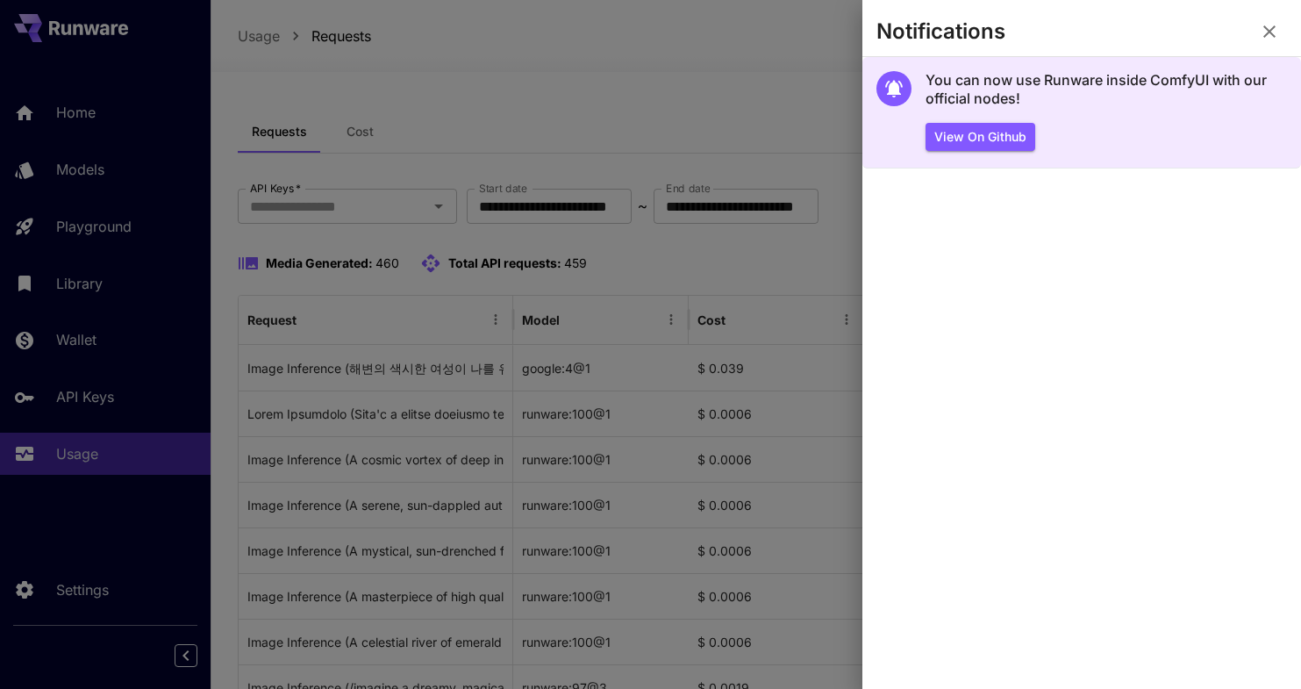
click at [1125, 133] on div "View on Github" at bounding box center [1105, 137] width 361 height 29
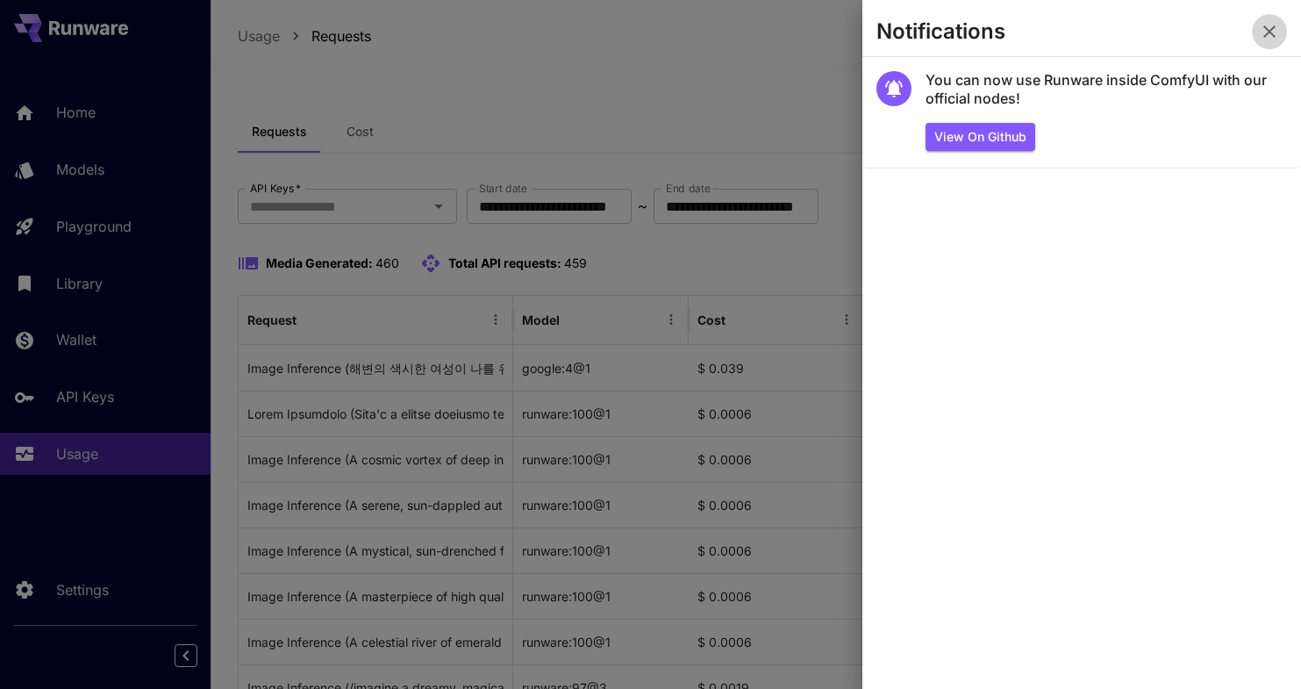
click at [1273, 32] on icon "button" at bounding box center [1269, 31] width 21 height 21
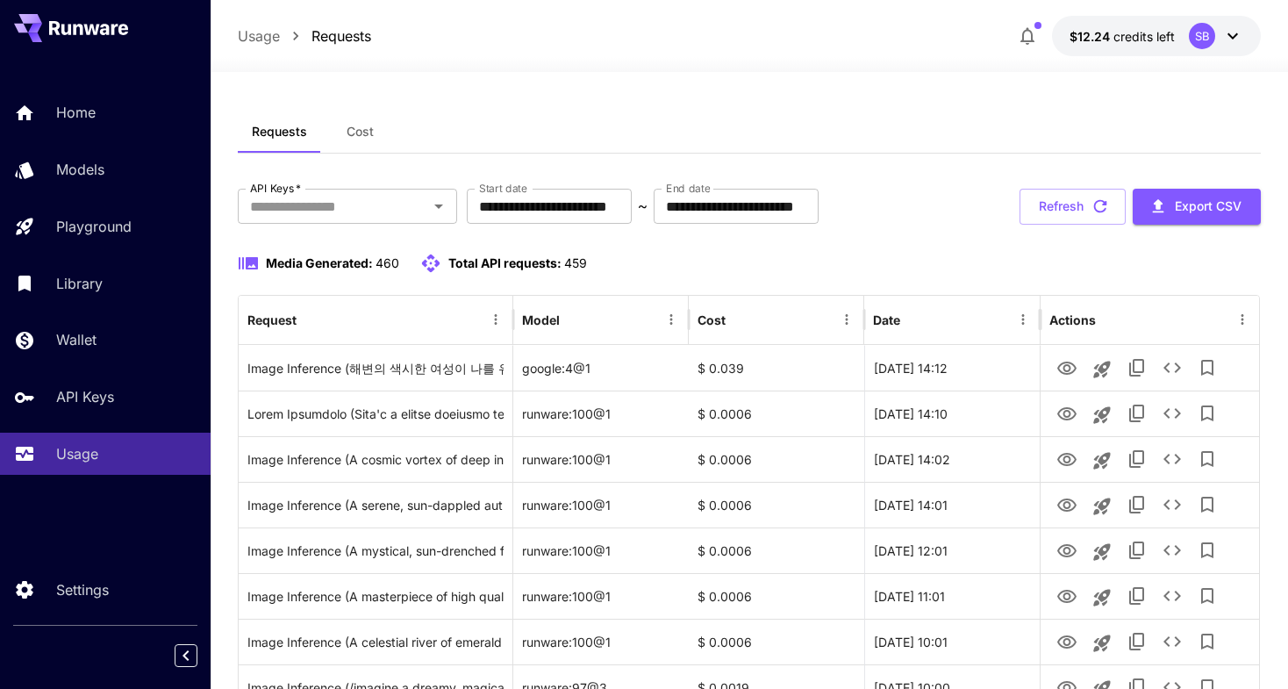
click at [838, 118] on div "Requests Cost" at bounding box center [750, 132] width 1024 height 43
